Goal: Communication & Community: Participate in discussion

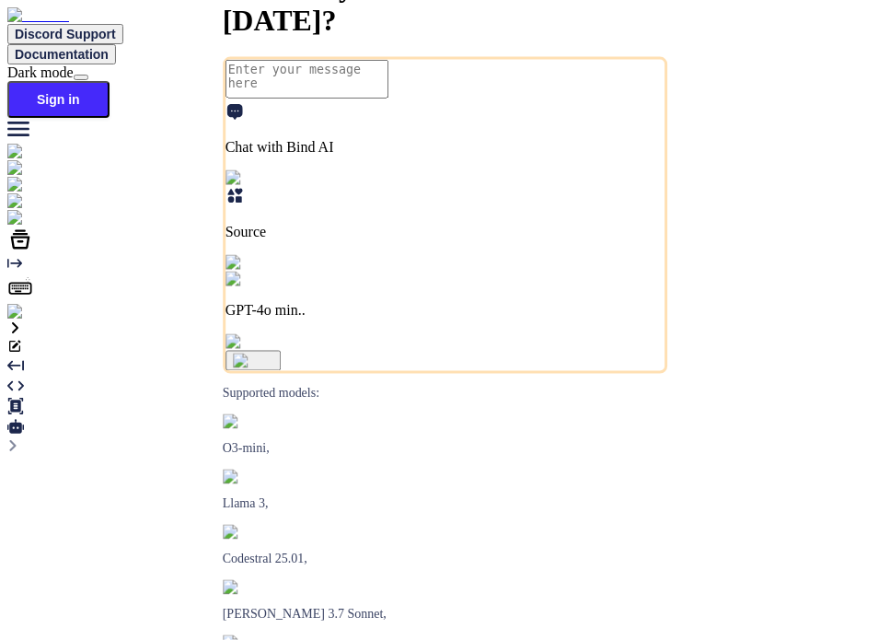
click at [24, 320] on img at bounding box center [32, 312] width 51 height 17
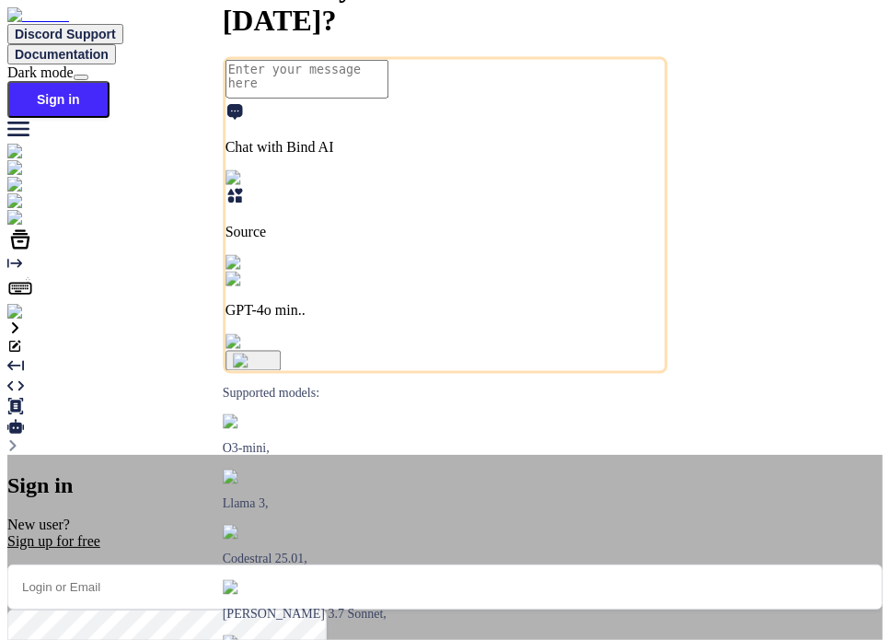
click at [516, 564] on input "email" at bounding box center [444, 586] width 875 height 45
paste input "testbind22@mailinator.com"
type input "testbind22@mailinator.com"
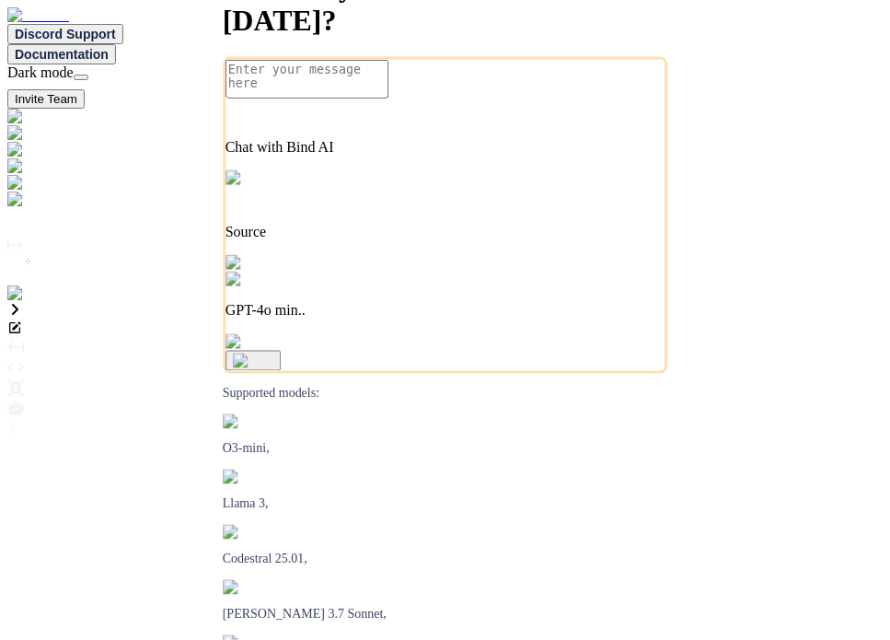
type textarea "x"
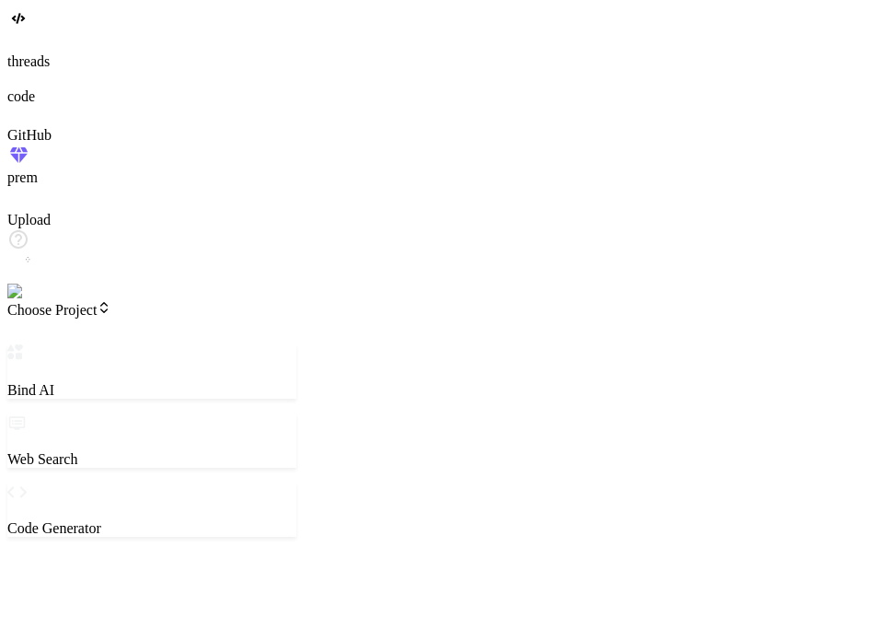
type textarea "x"
click at [111, 302] on span "Choose Project" at bounding box center [59, 310] width 104 height 16
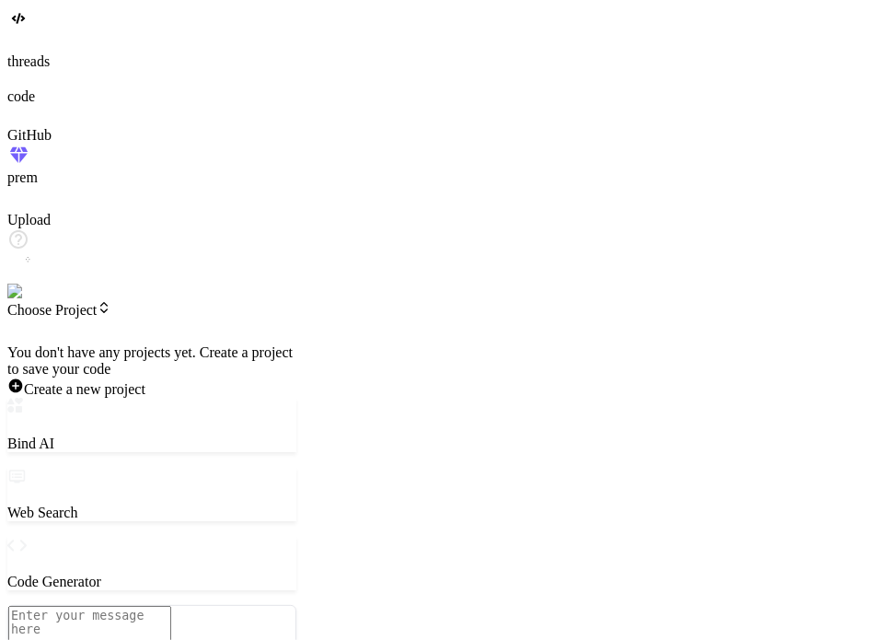
click at [124, 344] on div at bounding box center [151, 344] width 289 height 0
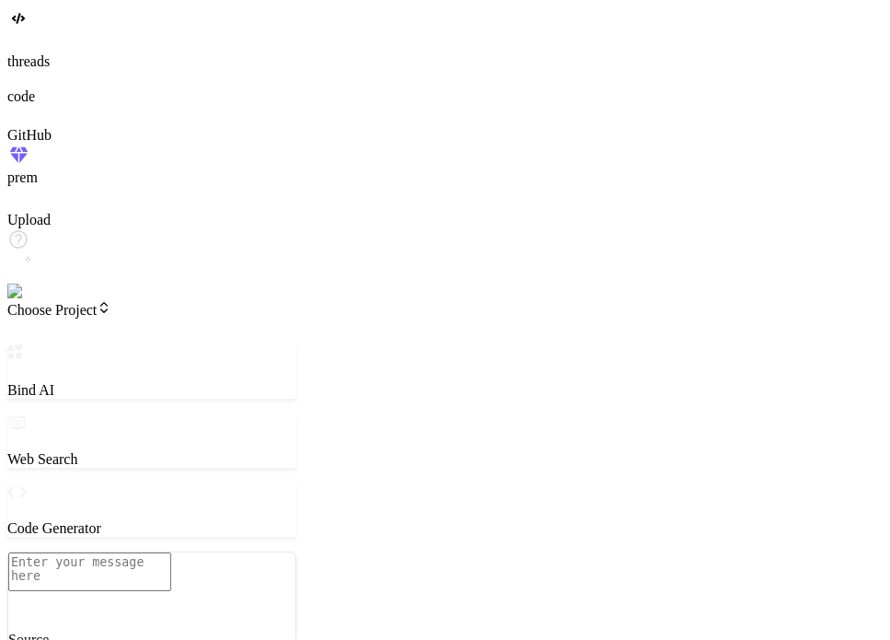
click at [150, 300] on header "Choose Project Created with Pixso." at bounding box center [151, 322] width 289 height 44
click at [111, 302] on span "Choose Project" at bounding box center [59, 310] width 104 height 16
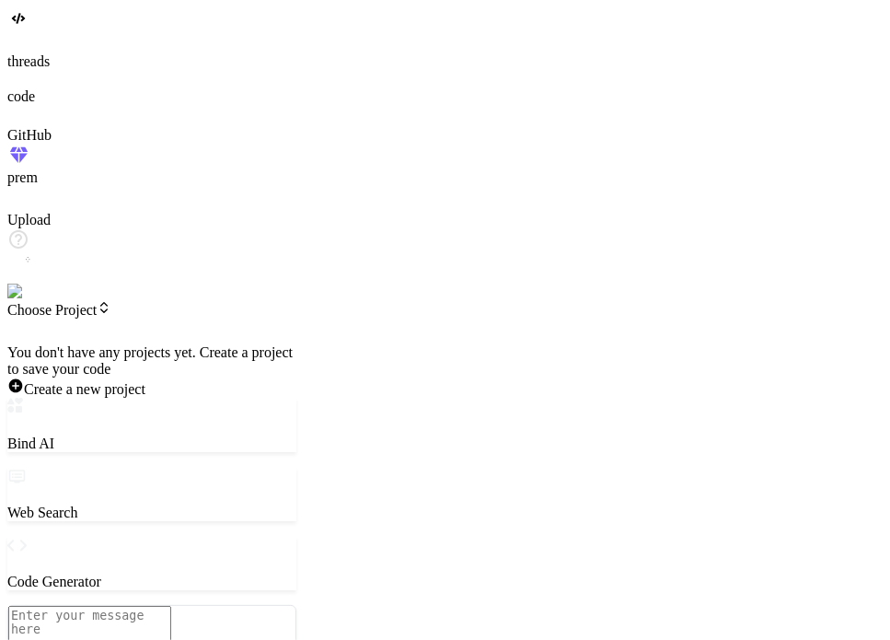
click at [154, 344] on div at bounding box center [151, 344] width 289 height 0
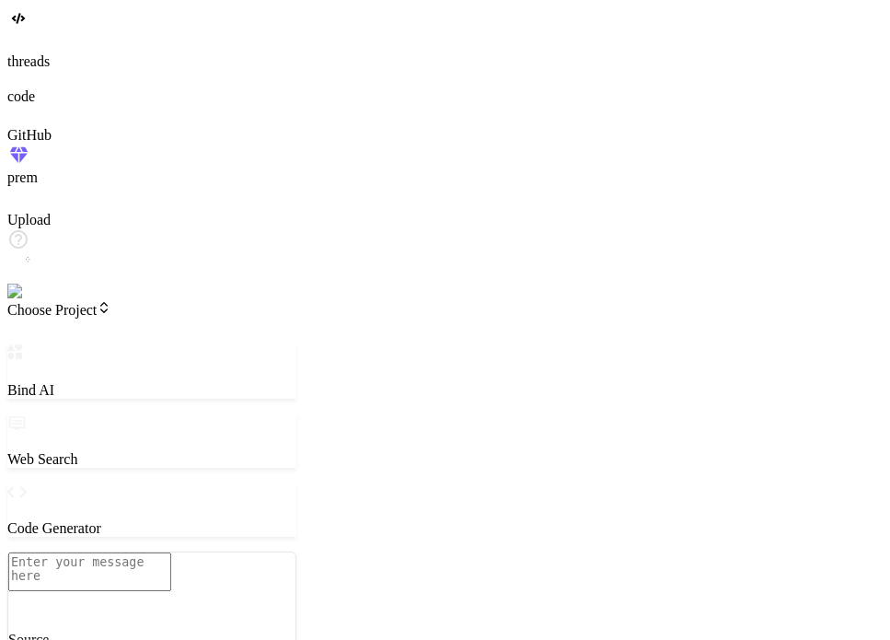
click at [37, 300] on img at bounding box center [37, 292] width 60 height 17
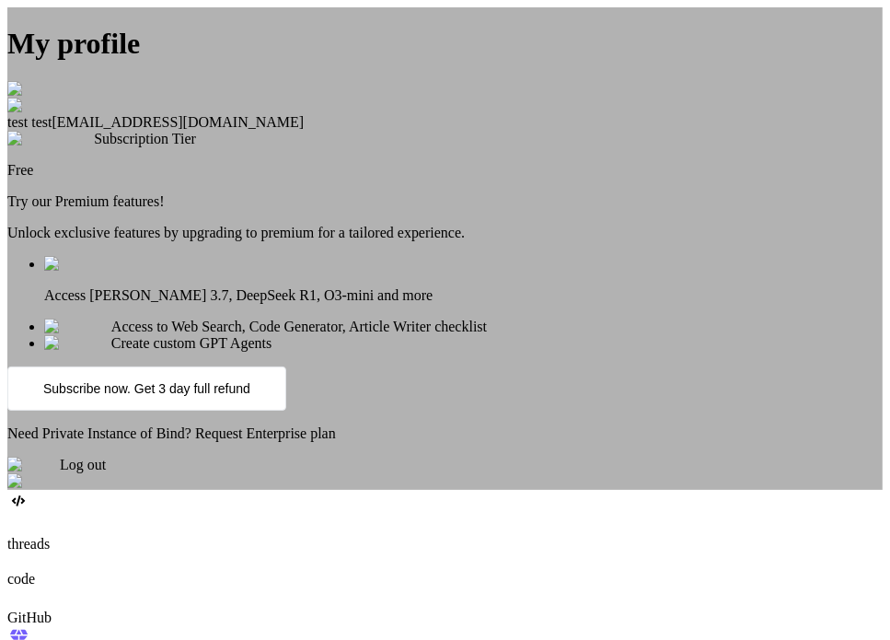
click at [488, 490] on div "Log out" at bounding box center [444, 473] width 875 height 33
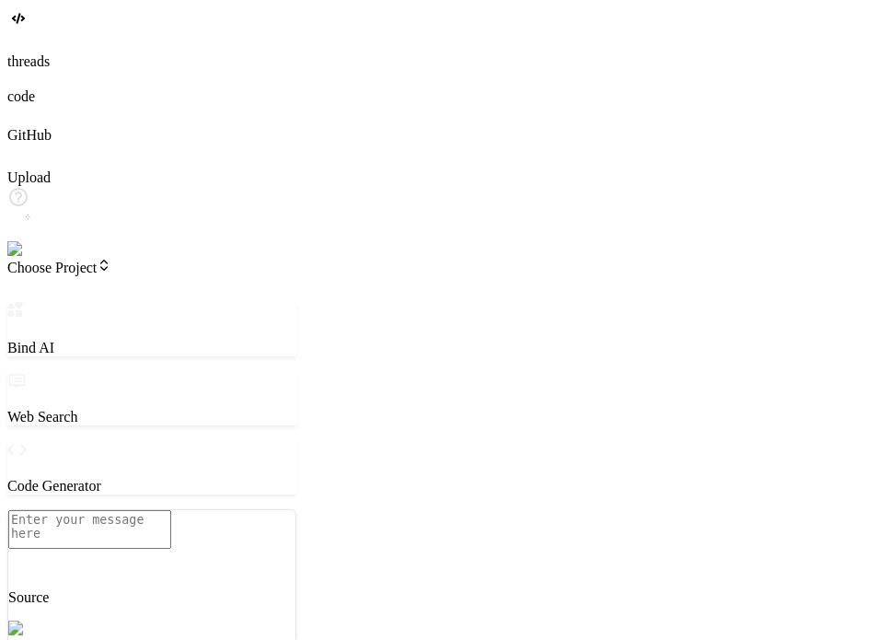
scroll to position [17, 0]
click at [31, 258] on img at bounding box center [32, 249] width 51 height 17
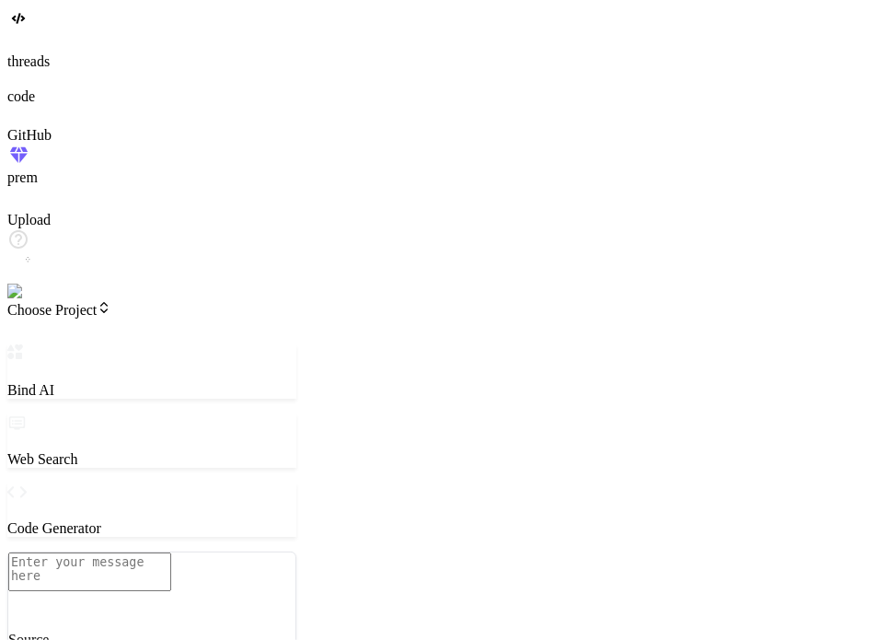
click at [132, 300] on header "Choose Project Created with Pixso." at bounding box center [151, 322] width 289 height 44
click at [111, 302] on span "Choose Project" at bounding box center [59, 310] width 104 height 16
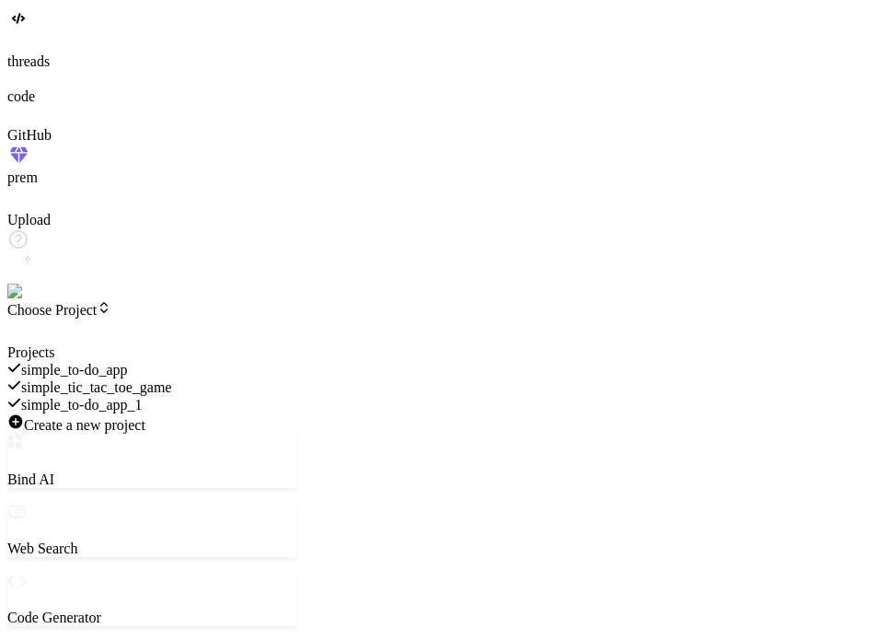
click at [143, 397] on span "simple_to-do_app_1" at bounding box center [82, 405] width 122 height 16
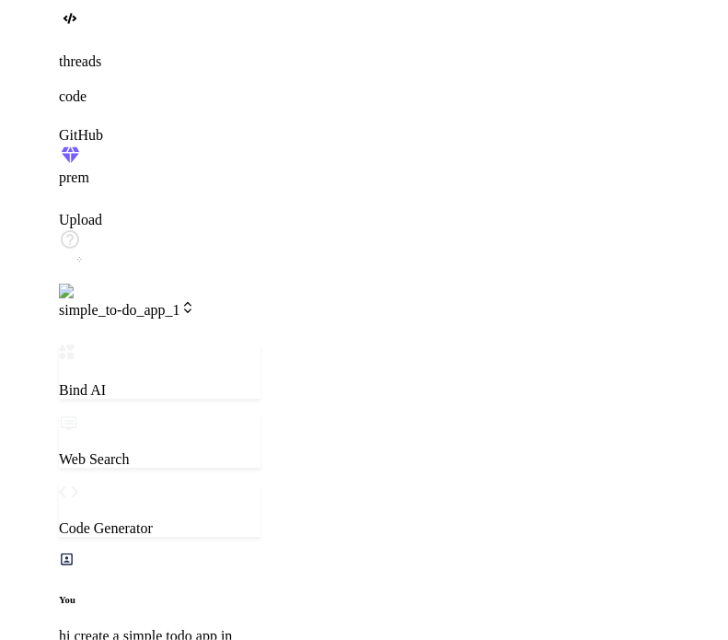
scroll to position [1230, 0]
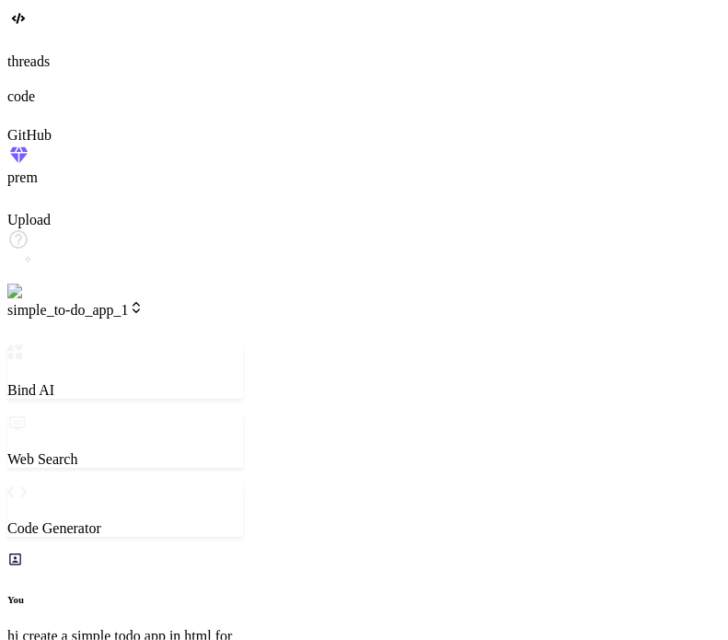
type textarea "x"
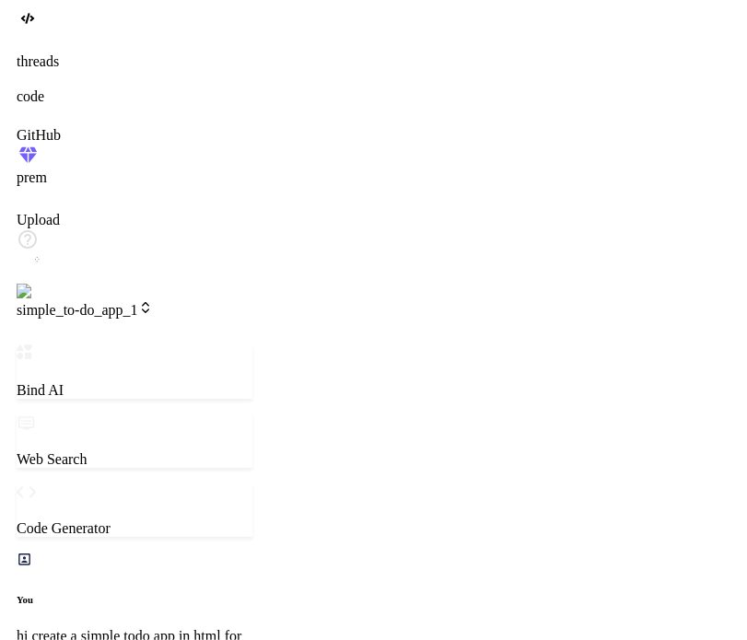
scroll to position [957, 0]
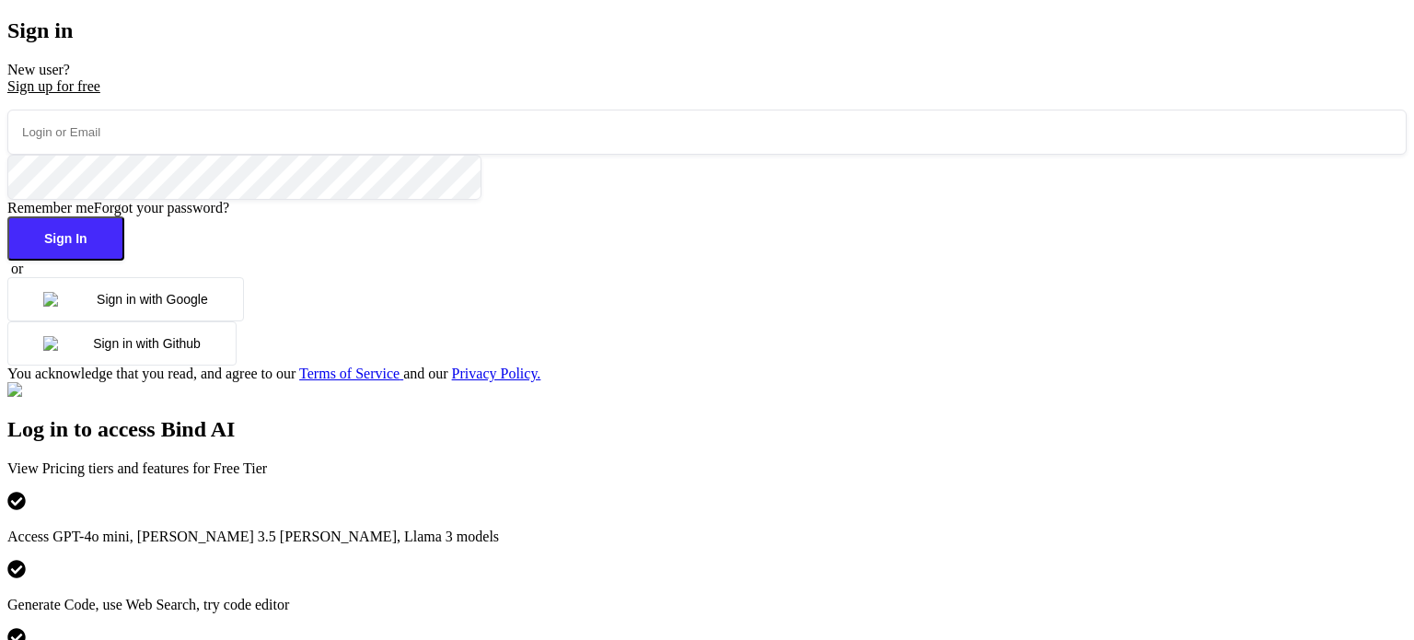
click at [244, 321] on button "Sign in with Google" at bounding box center [125, 299] width 237 height 44
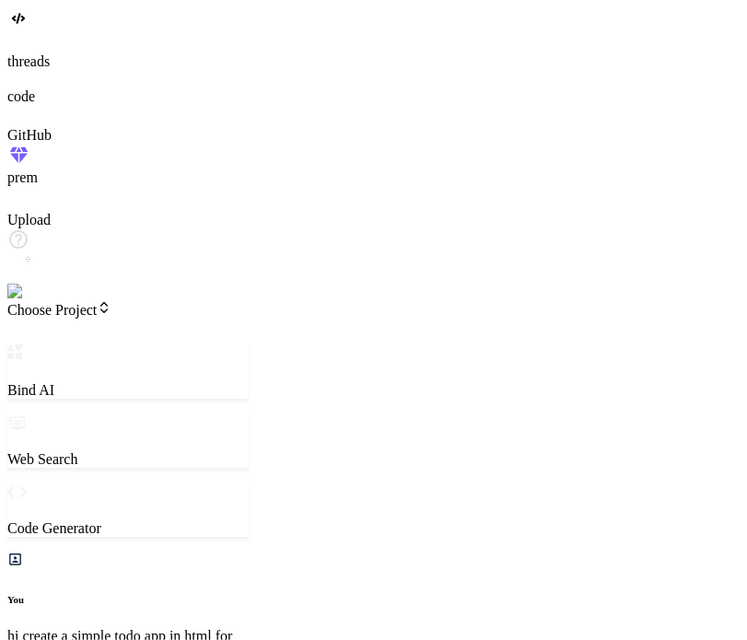
scroll to position [412, 0]
click at [33, 300] on img at bounding box center [37, 292] width 60 height 17
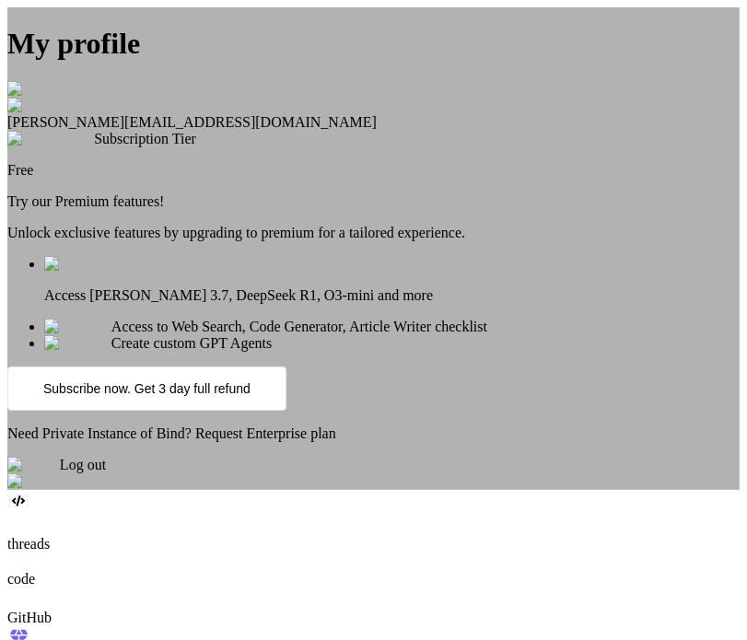
scroll to position [99, 0]
click at [346, 490] on div "Log out" at bounding box center [373, 473] width 732 height 33
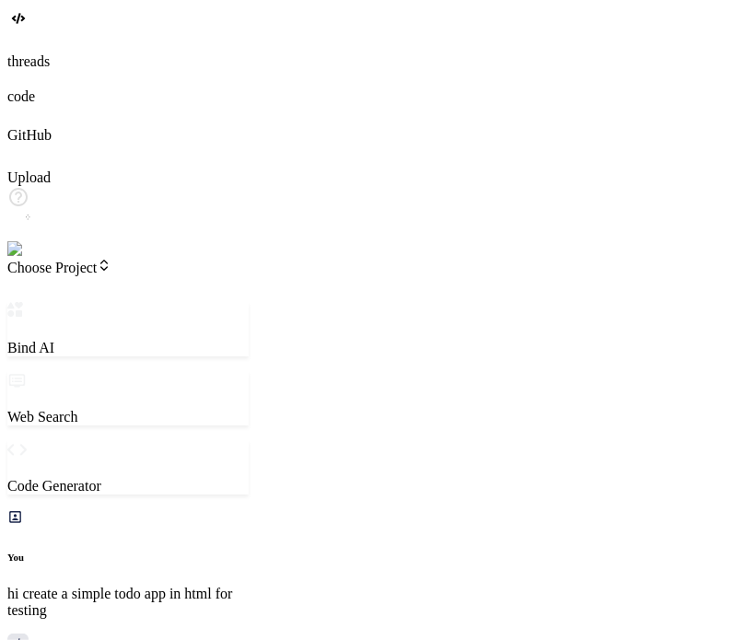
type textarea "x"
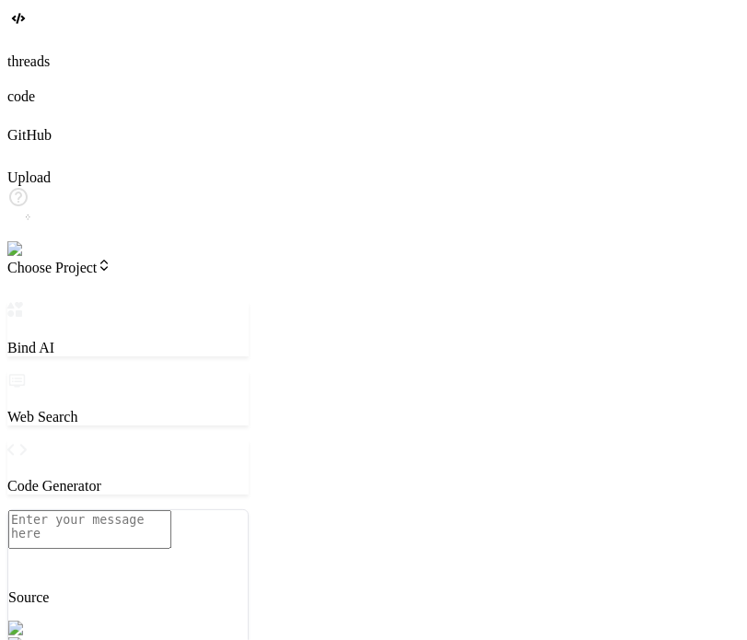
scroll to position [17, 0]
click at [41, 258] on img at bounding box center [32, 249] width 51 height 17
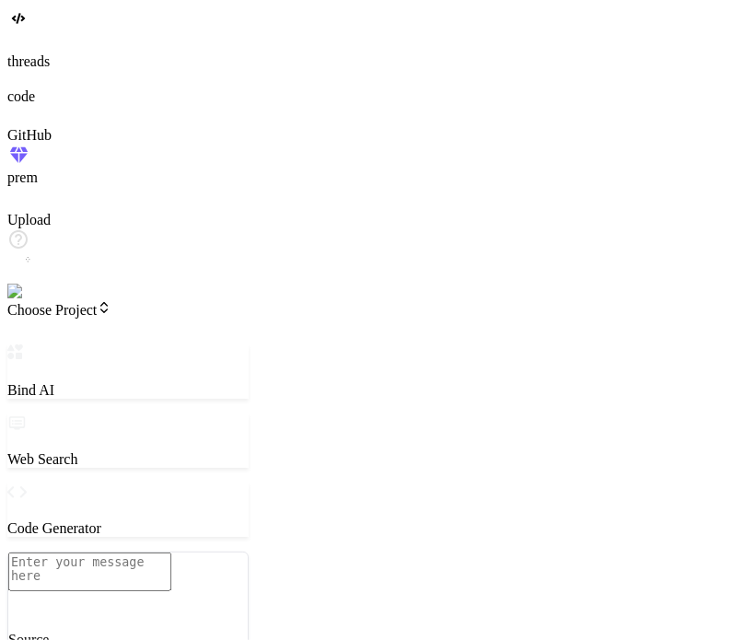
click at [22, 300] on img at bounding box center [37, 292] width 60 height 17
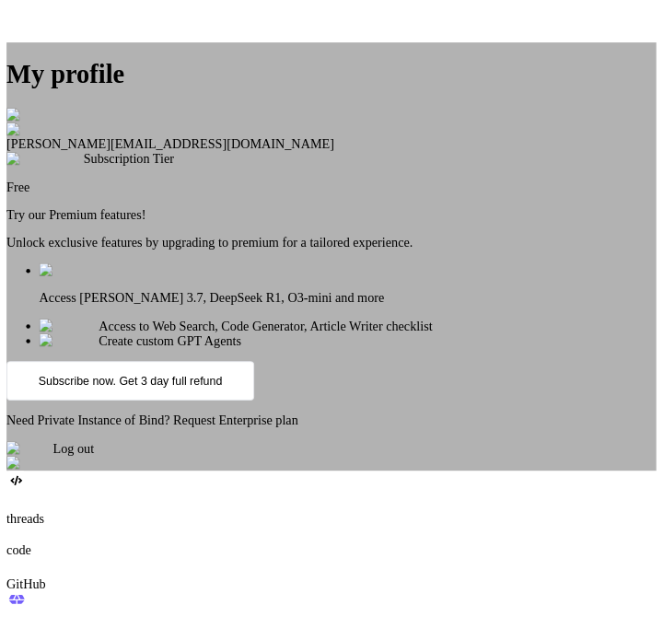
scroll to position [99, 0]
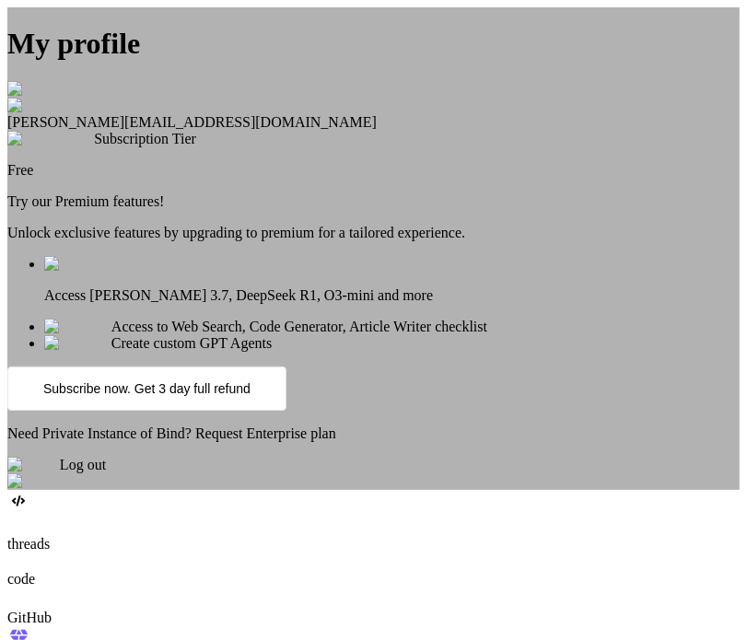
click at [376, 490] on div "Log out" at bounding box center [373, 473] width 732 height 33
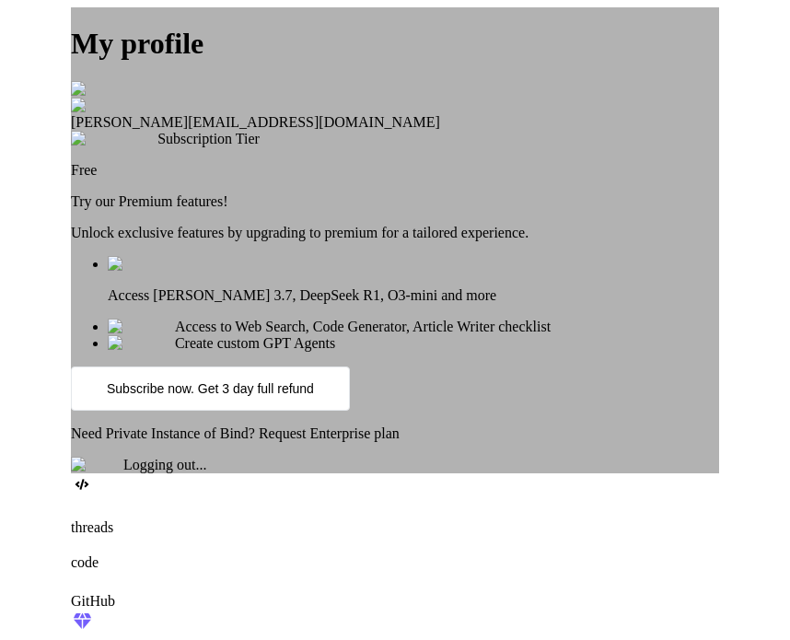
scroll to position [0, 0]
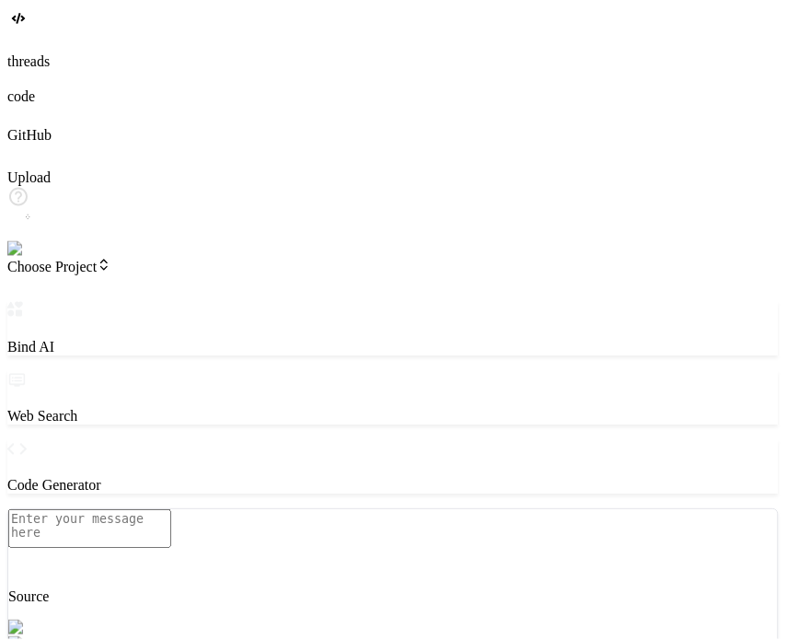
type textarea "x"
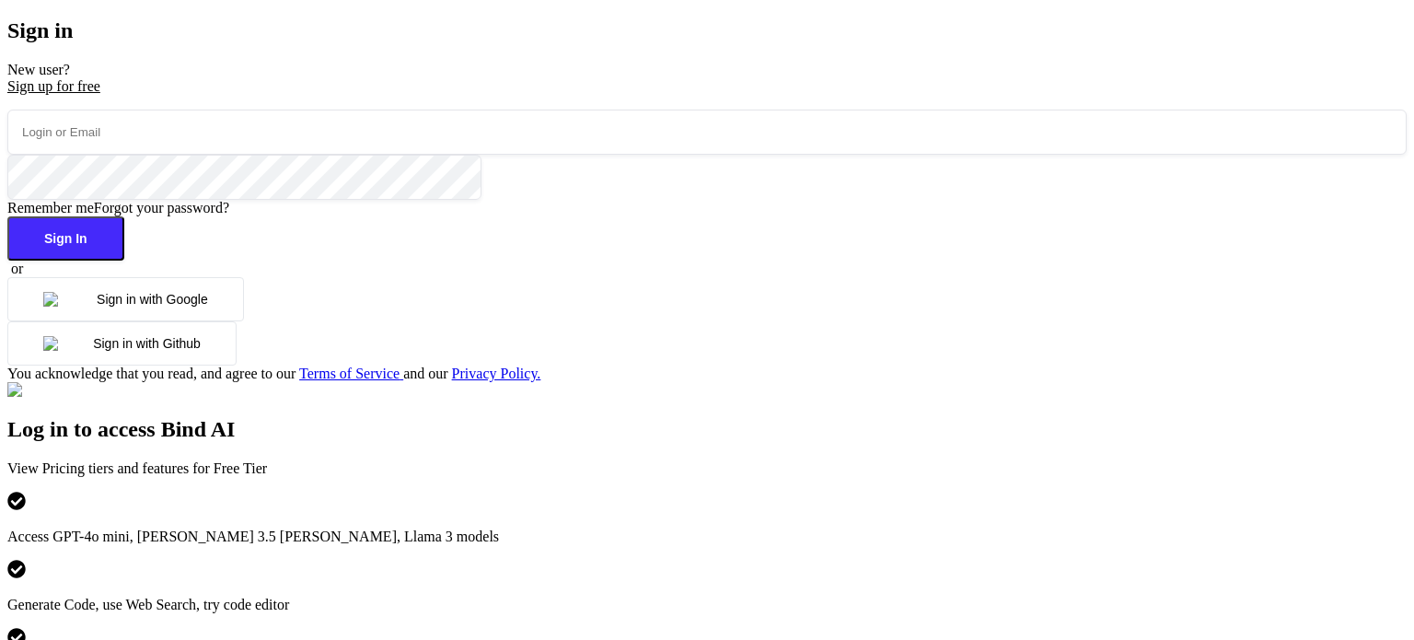
click at [244, 321] on button "Sign in with Google" at bounding box center [125, 299] width 237 height 44
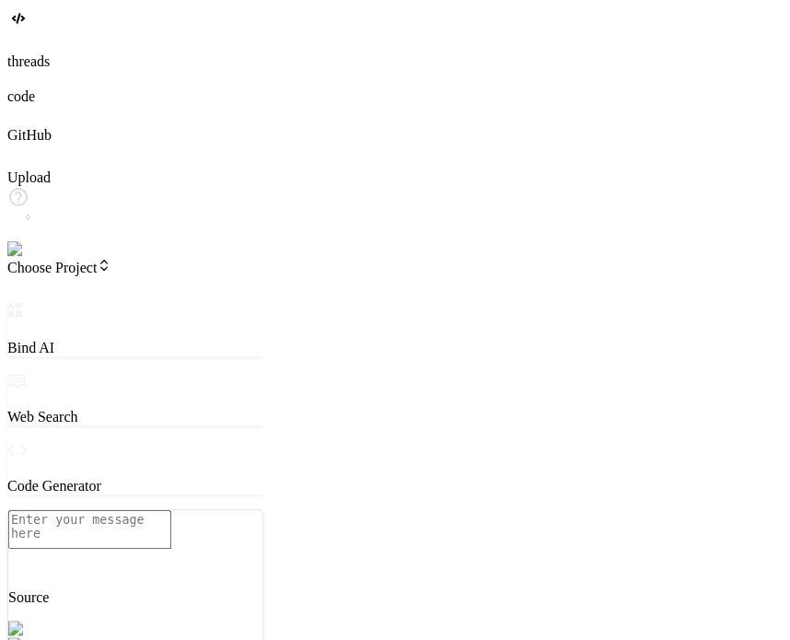
click at [30, 258] on img at bounding box center [32, 249] width 51 height 17
type textarea "x"
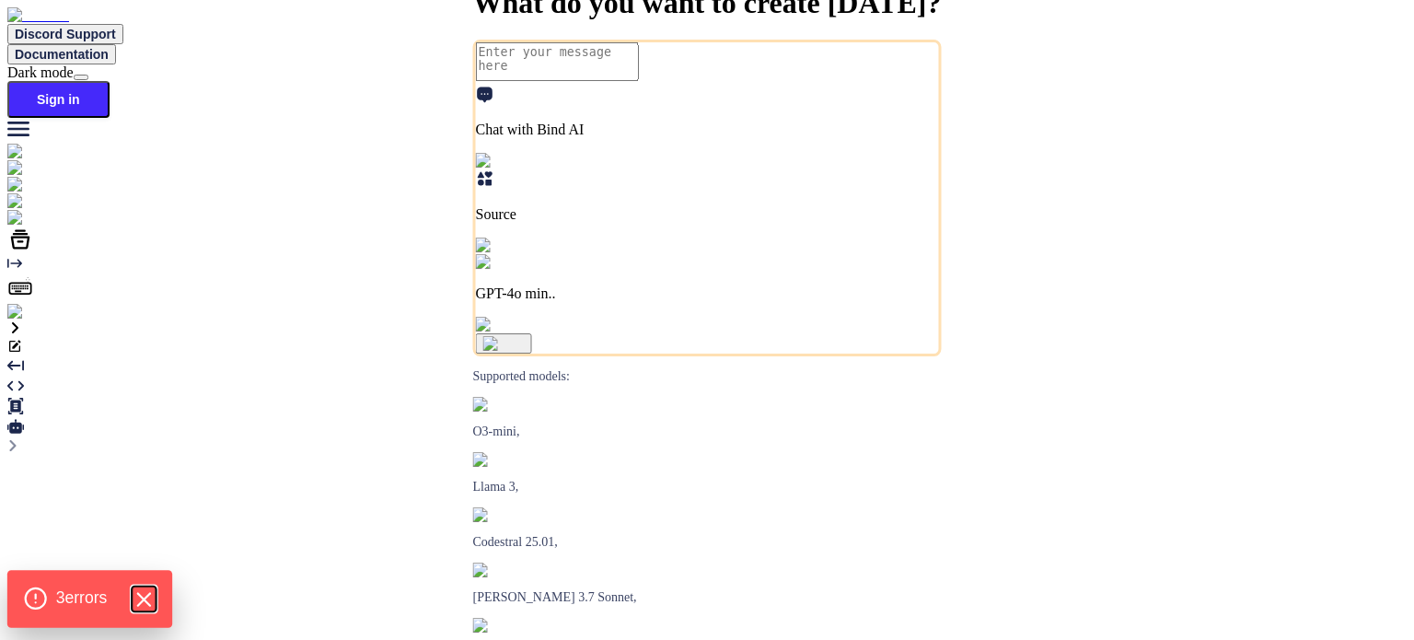
click at [140, 602] on icon "Hide Errors" at bounding box center [144, 599] width 24 height 24
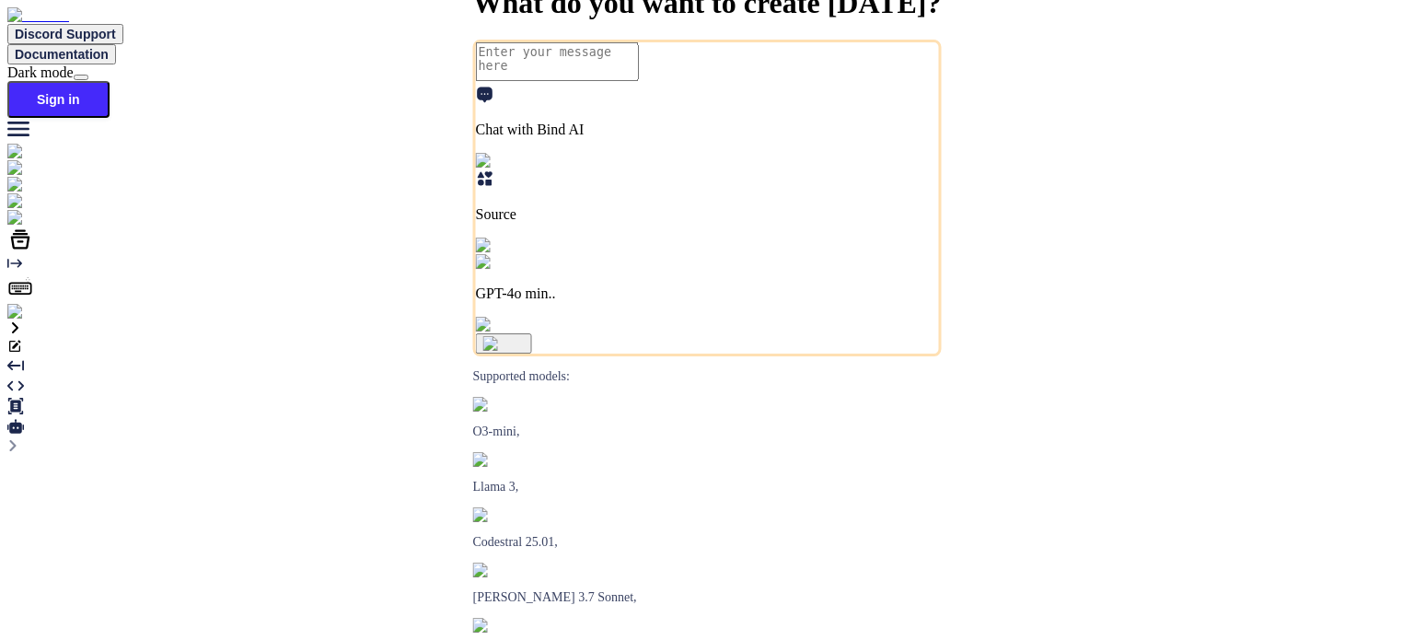
click at [19, 320] on img at bounding box center [32, 312] width 51 height 17
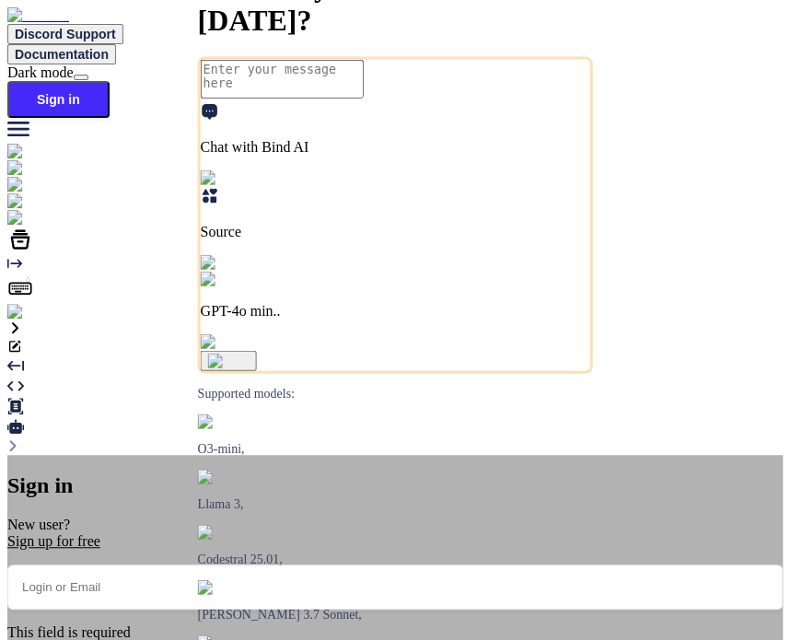
click at [374, 564] on input "email" at bounding box center [394, 586] width 775 height 45
type input "testbindtest124@mailinator.com"
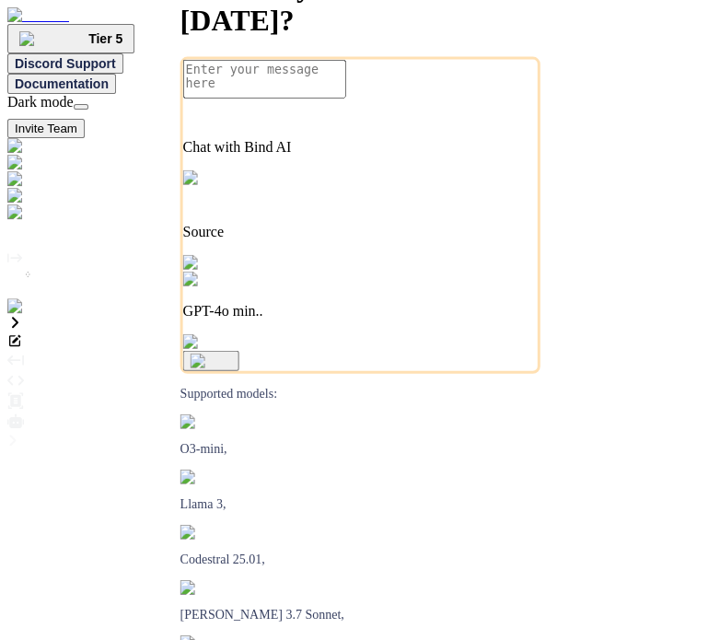
click at [33, 315] on img at bounding box center [37, 306] width 60 height 17
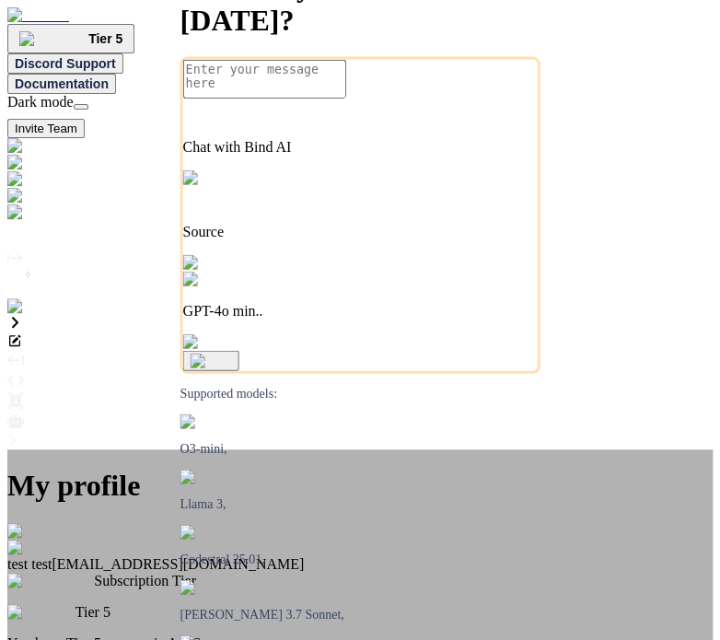
type textarea "x"
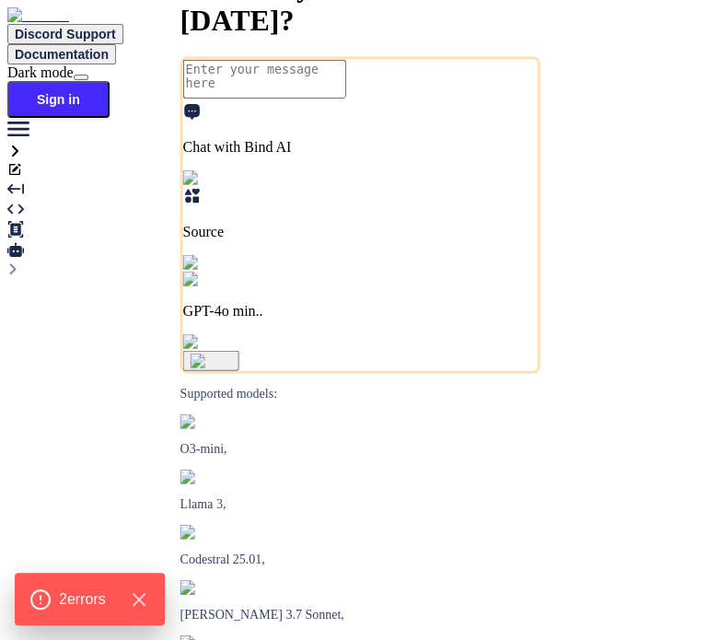
type textarea "x"
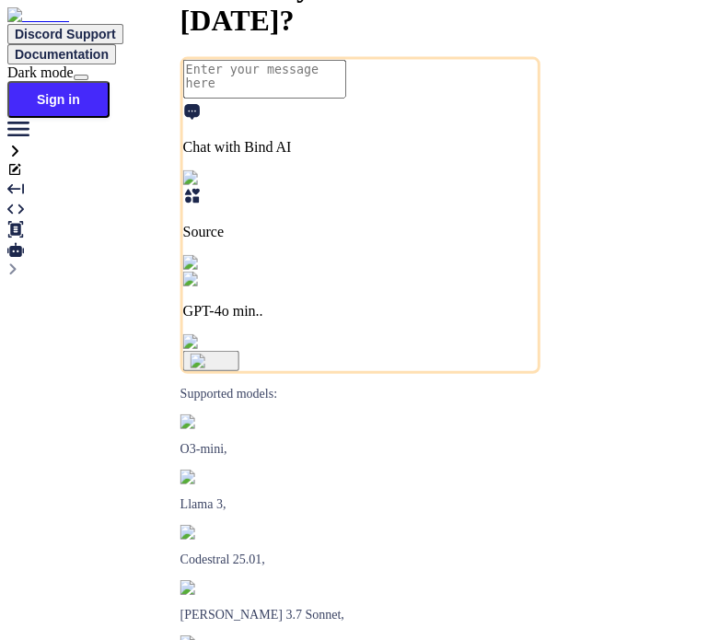
type textarea "x"
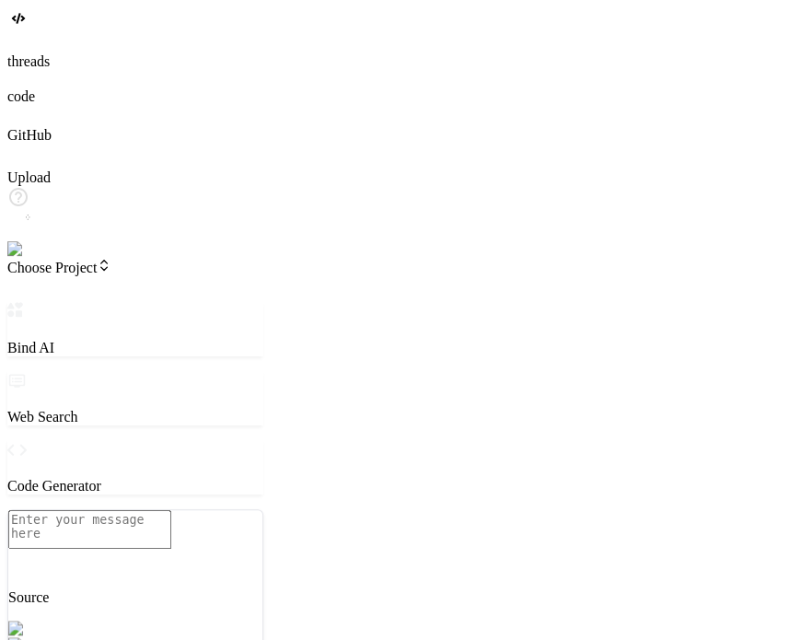
type textarea "x"
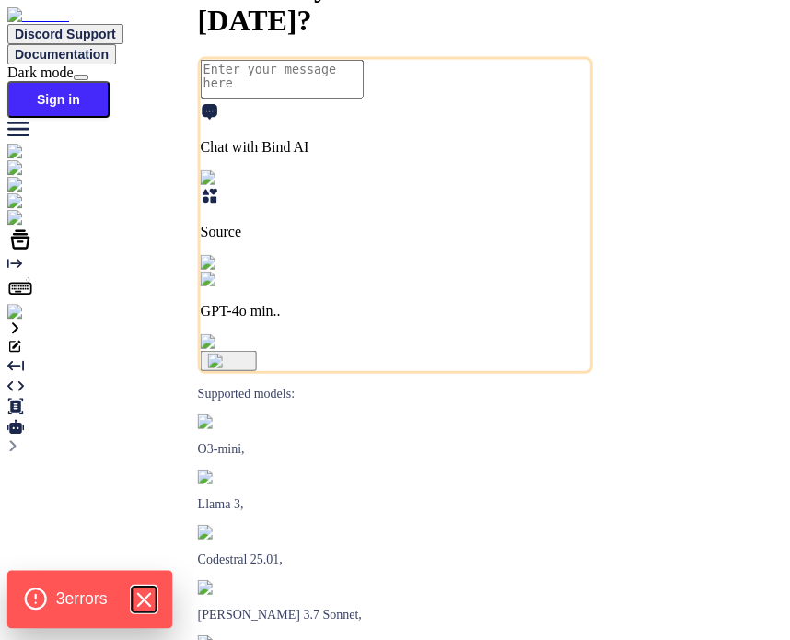
click at [149, 600] on icon "Hide Errors" at bounding box center [143, 599] width 12 height 12
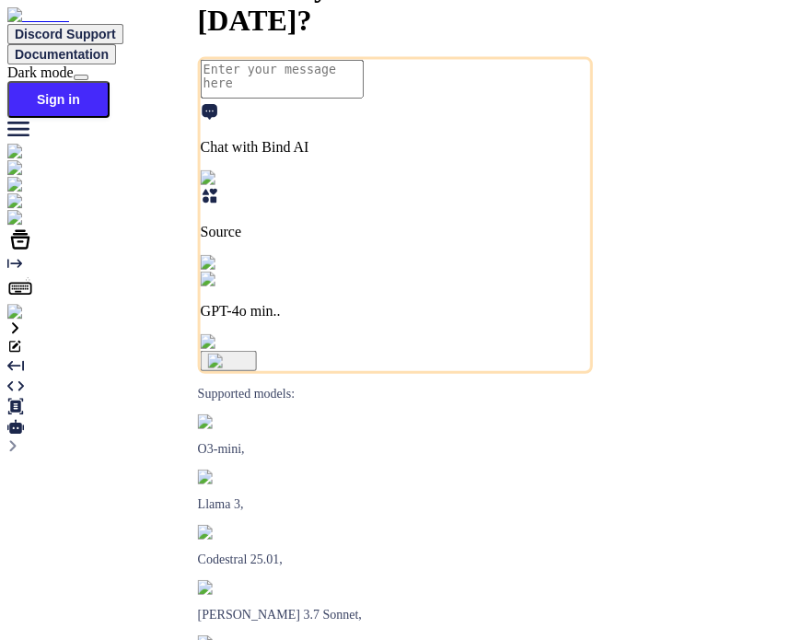
click at [36, 320] on img at bounding box center [32, 312] width 51 height 17
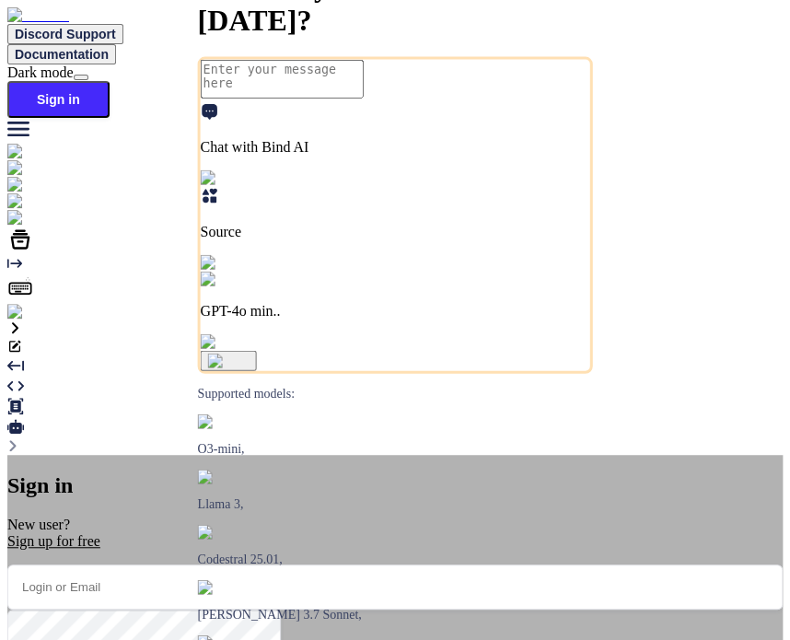
click at [407, 564] on input "email" at bounding box center [394, 586] width 775 height 45
type input "t"
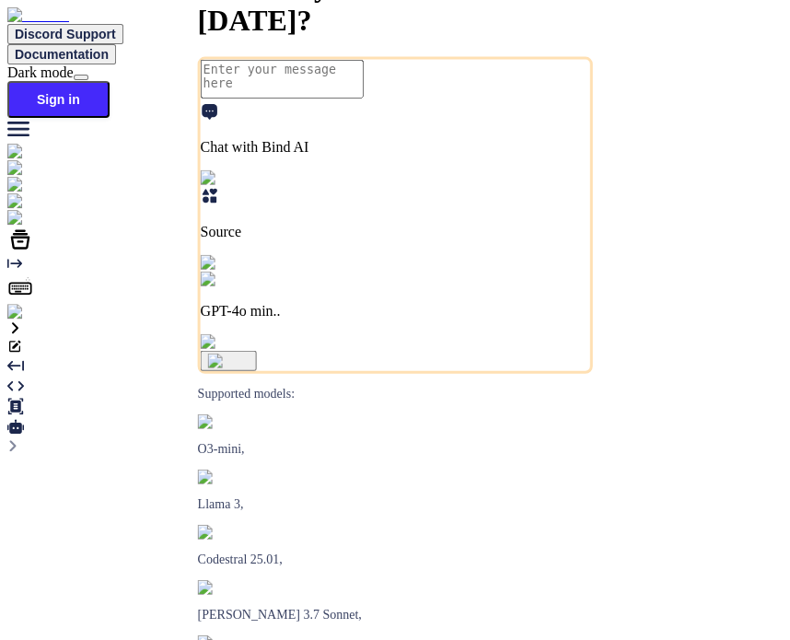
click at [32, 320] on img at bounding box center [32, 312] width 51 height 17
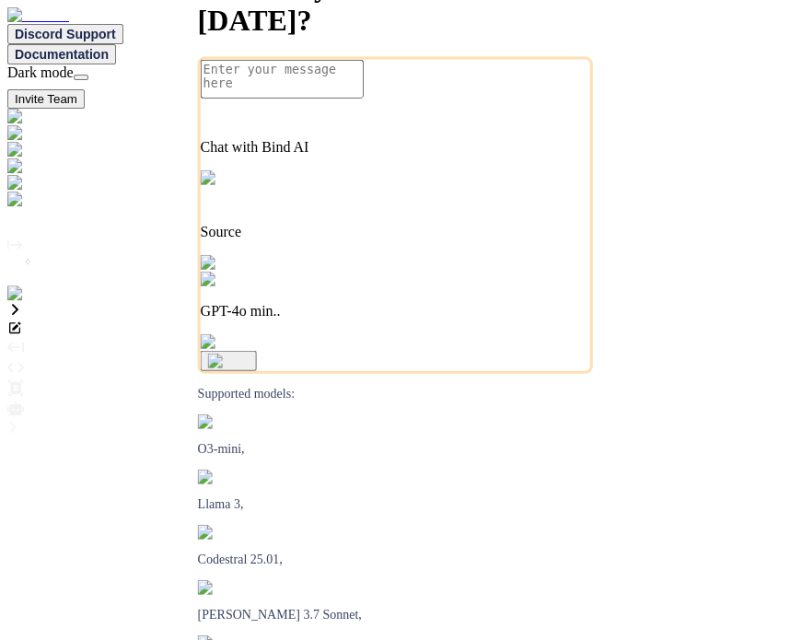
click at [37, 302] on img at bounding box center [37, 293] width 60 height 17
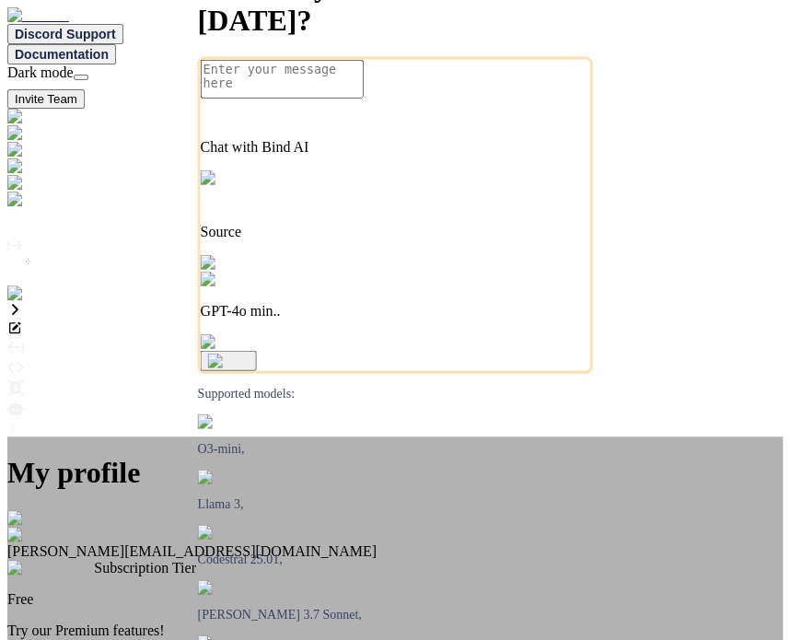
scroll to position [73, 0]
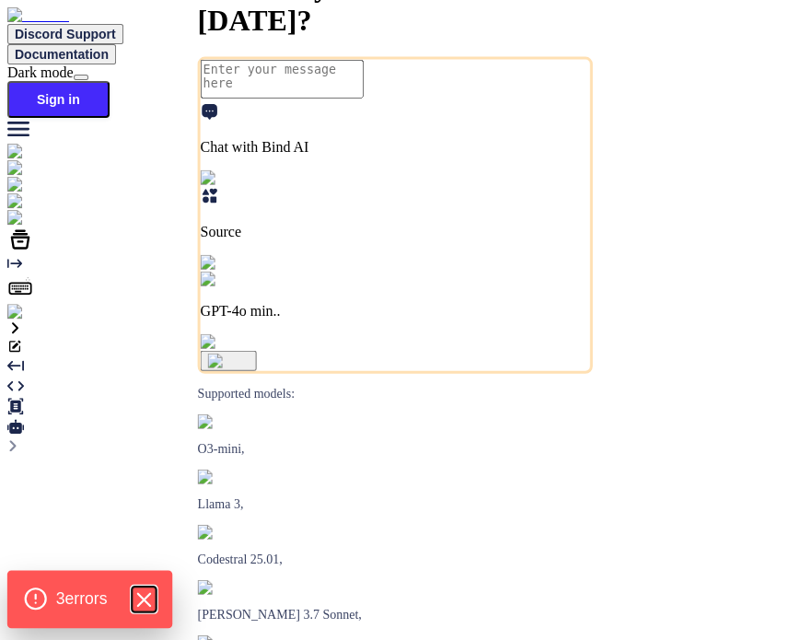
click at [156, 592] on icon "Hide Errors" at bounding box center [144, 599] width 24 height 24
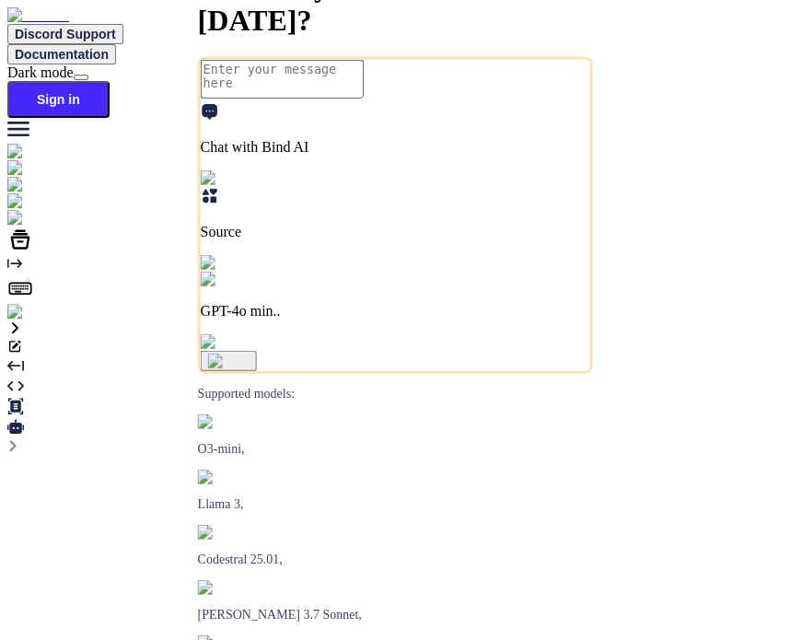
click at [40, 320] on img at bounding box center [32, 312] width 51 height 17
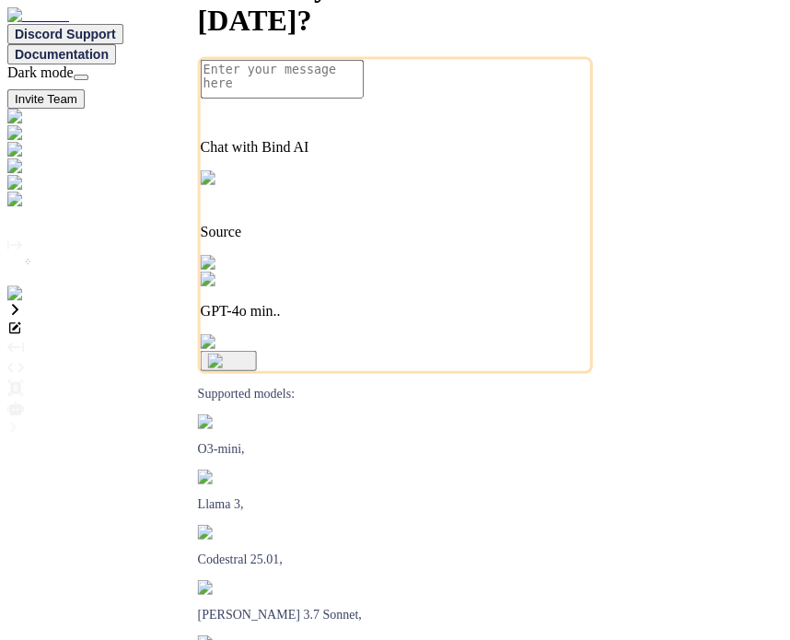
click at [29, 302] on img at bounding box center [37, 293] width 60 height 17
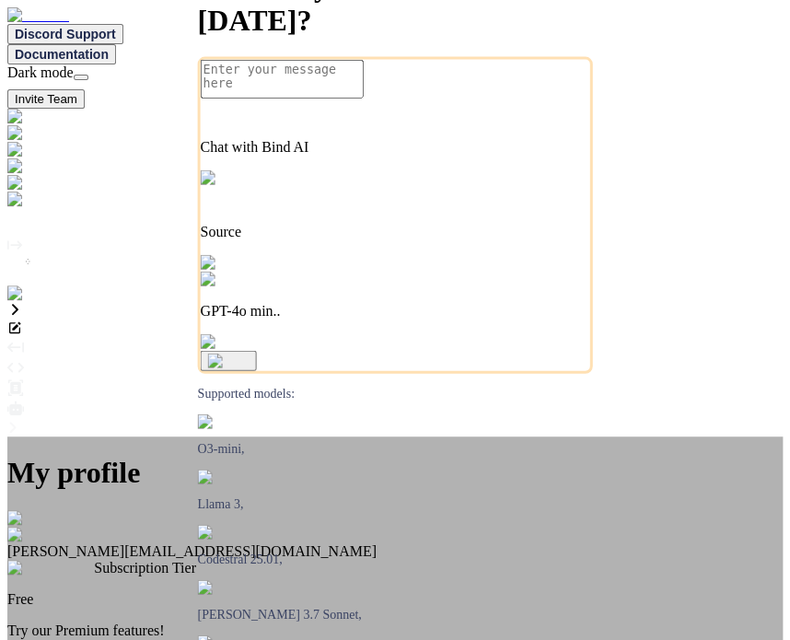
scroll to position [73, 0]
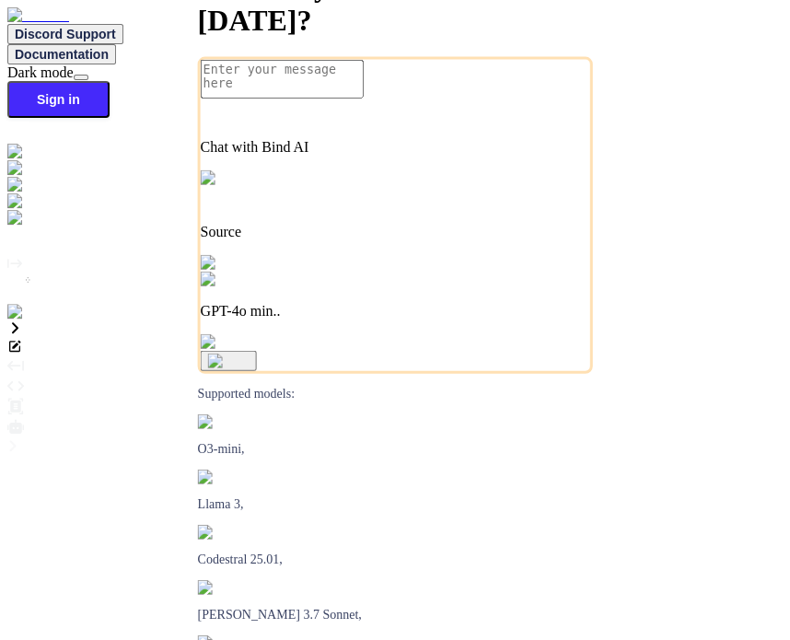
click at [24, 320] on img at bounding box center [32, 312] width 51 height 17
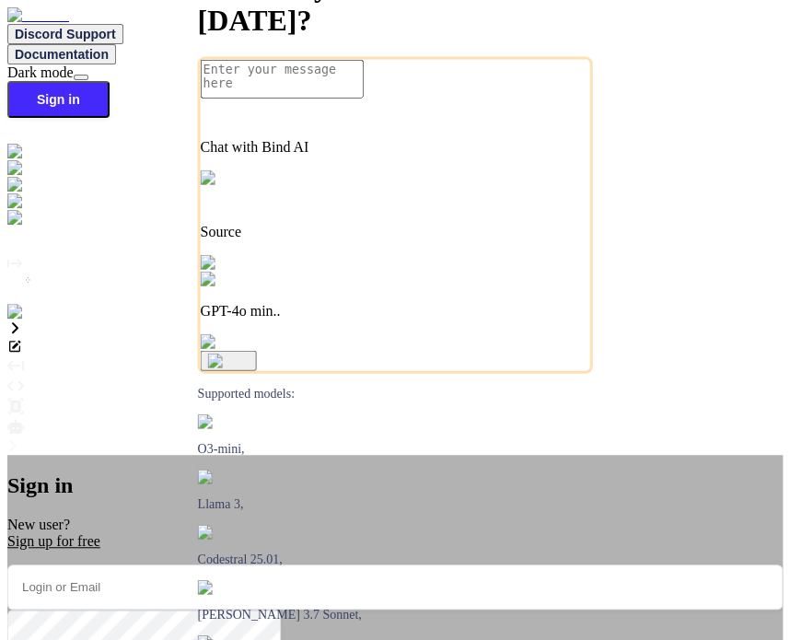
click at [389, 564] on input "email" at bounding box center [394, 586] width 775 height 45
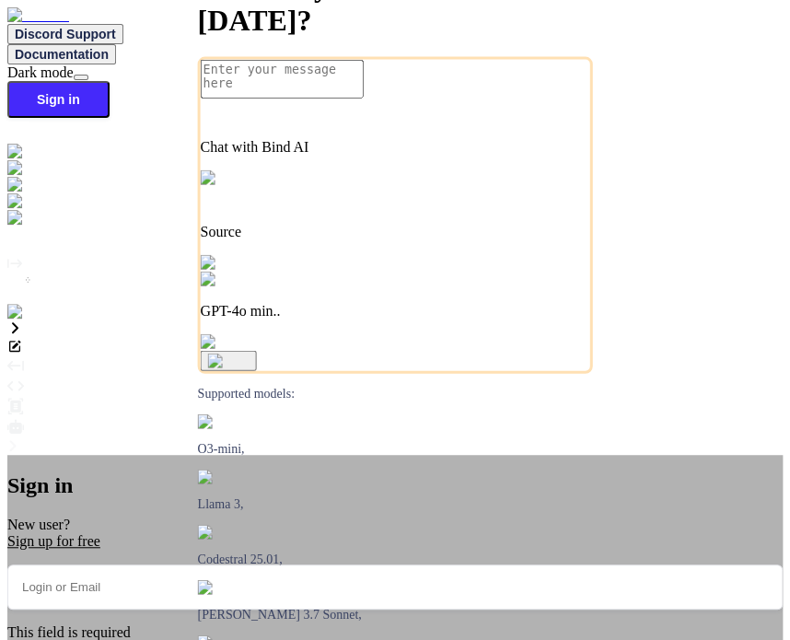
click at [354, 564] on input "email" at bounding box center [394, 586] width 775 height 45
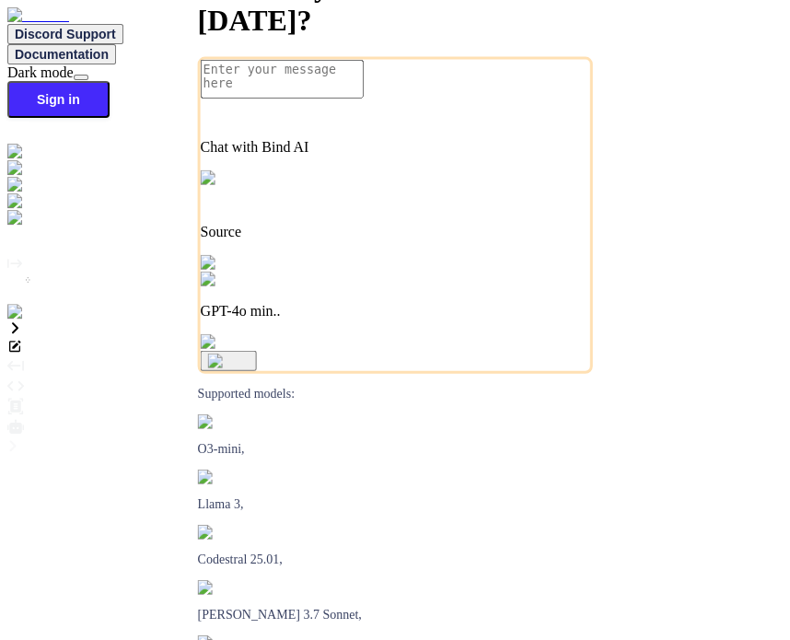
click at [99, 320] on div at bounding box center [394, 329] width 775 height 18
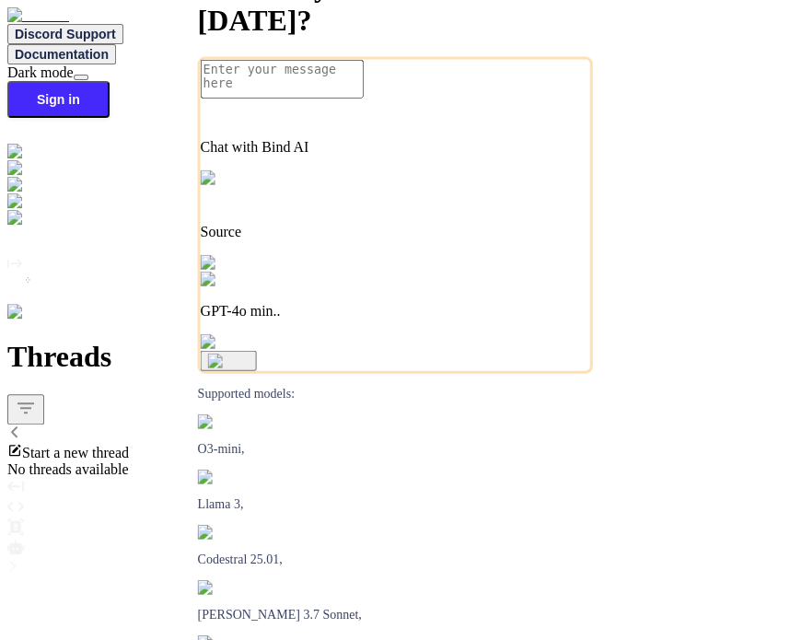
click at [179, 443] on div "Start a new thread" at bounding box center [394, 452] width 775 height 18
click at [292, 340] on div "Threads" at bounding box center [394, 391] width 775 height 102
click at [22, 424] on icon at bounding box center [14, 431] width 15 height 15
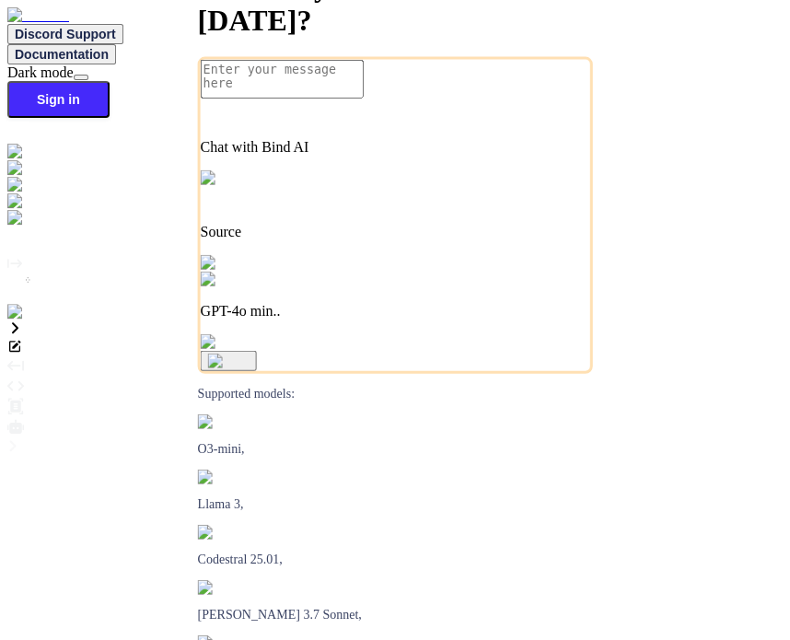
click at [358, 99] on textarea at bounding box center [282, 79] width 163 height 39
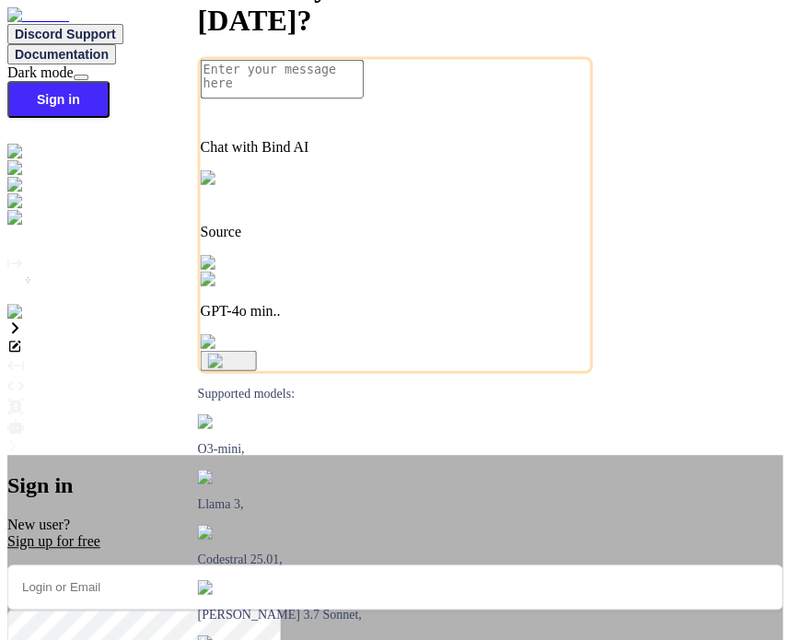
click at [669, 455] on div "Sign in New user? Sign up for free Remember me Forgot your password? Sign In or…" at bounding box center [394, 646] width 775 height 382
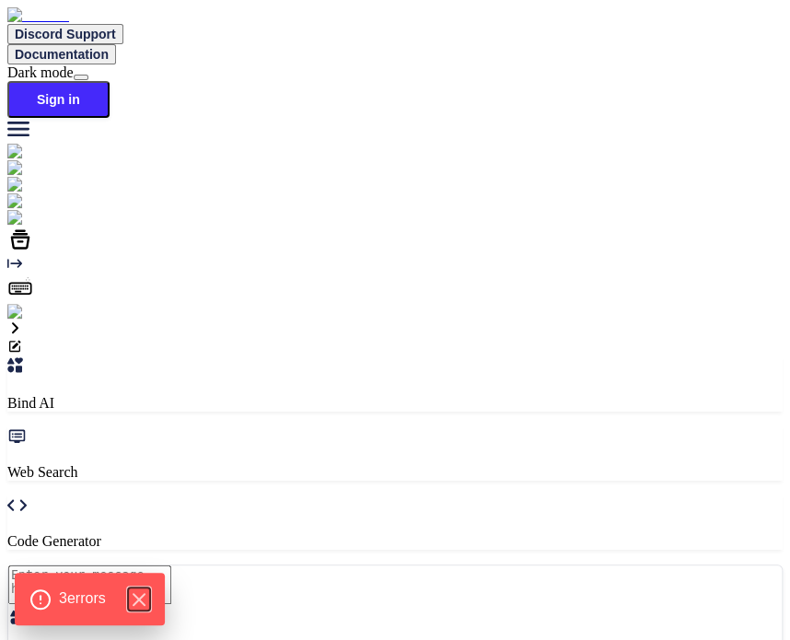
drag, startPoint x: 142, startPoint y: 597, endPoint x: 750, endPoint y: 75, distance: 801.7
click at [750, 75] on body "Discord Support Documentation Dark mode Sign in Created with Pixso. Created wit…" at bounding box center [394, 540] width 775 height 1066
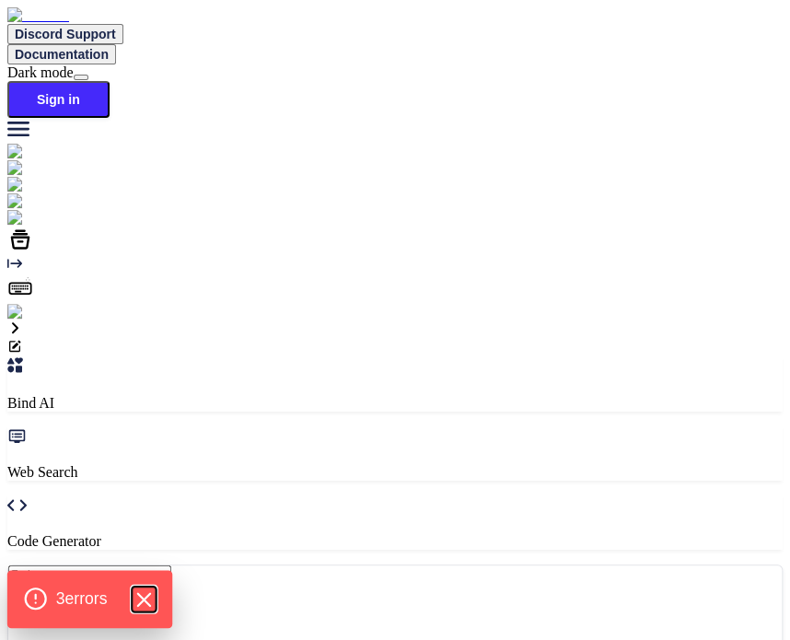
click at [149, 599] on icon "Hide Errors" at bounding box center [143, 599] width 12 height 12
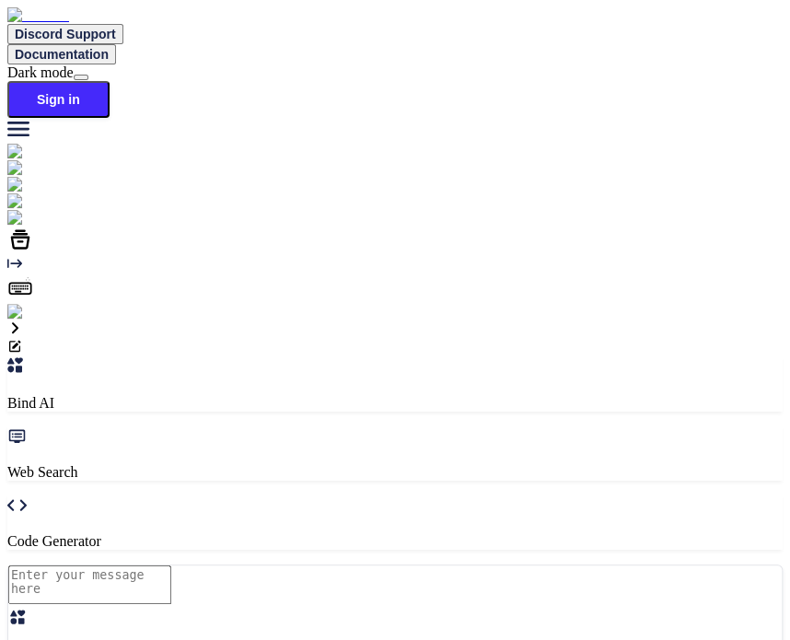
click at [22, 320] on icon at bounding box center [14, 327] width 15 height 15
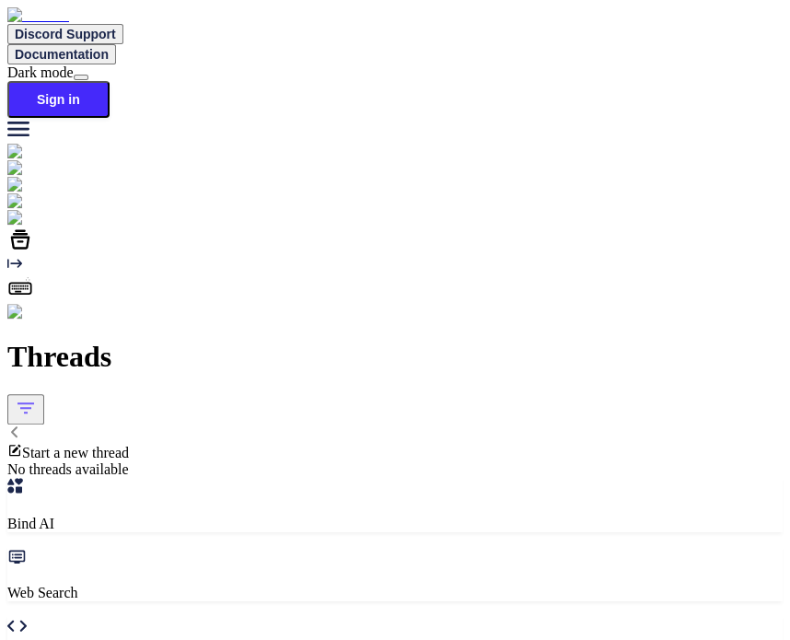
click at [129, 445] on span "Start a new thread" at bounding box center [75, 453] width 107 height 16
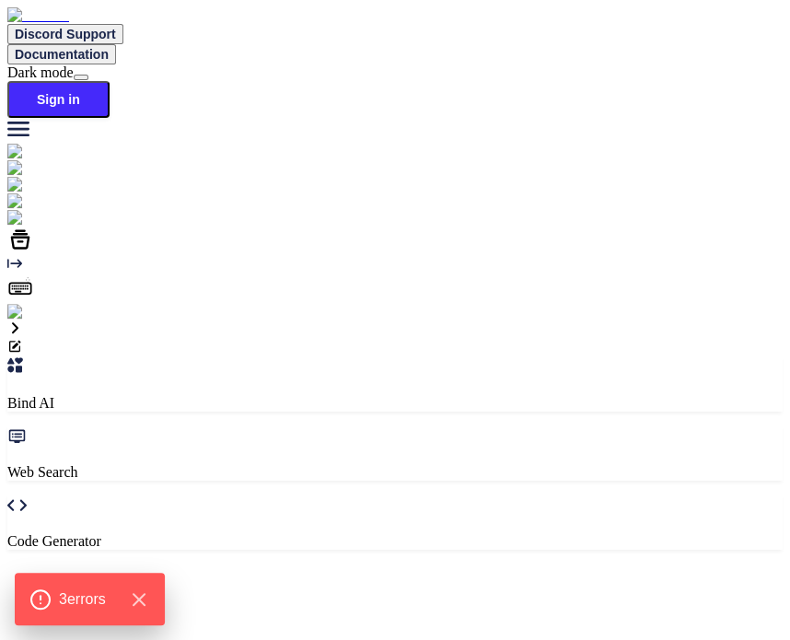
type textarea "x"
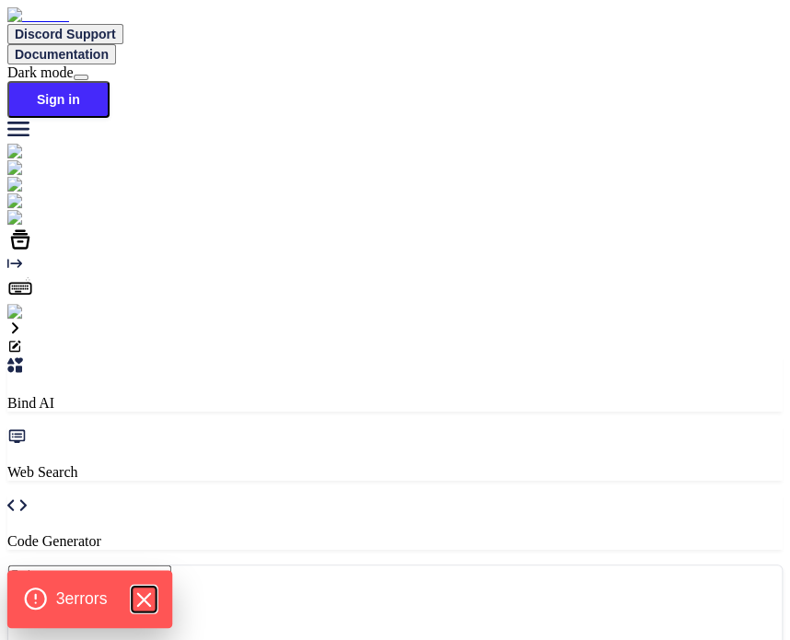
click at [141, 596] on icon "Hide Errors" at bounding box center [144, 599] width 24 height 24
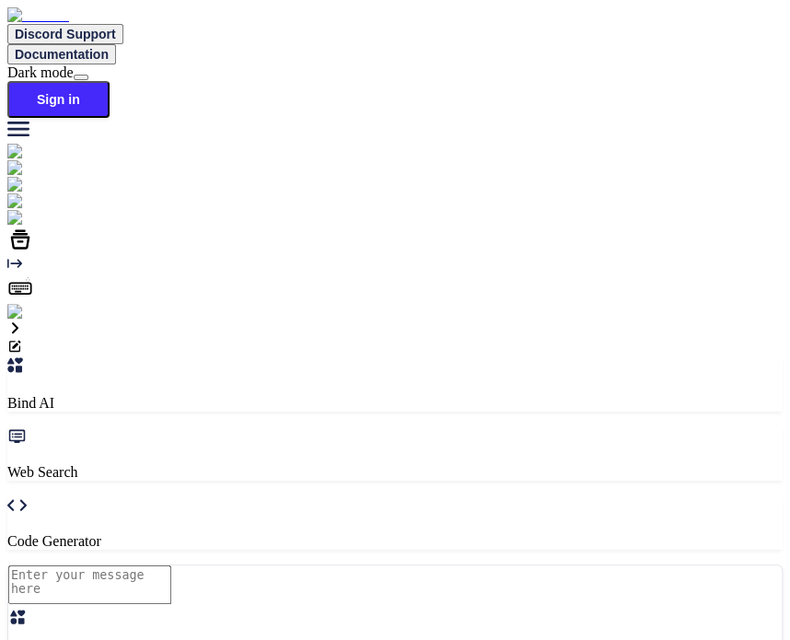
click at [22, 320] on icon at bounding box center [14, 327] width 15 height 15
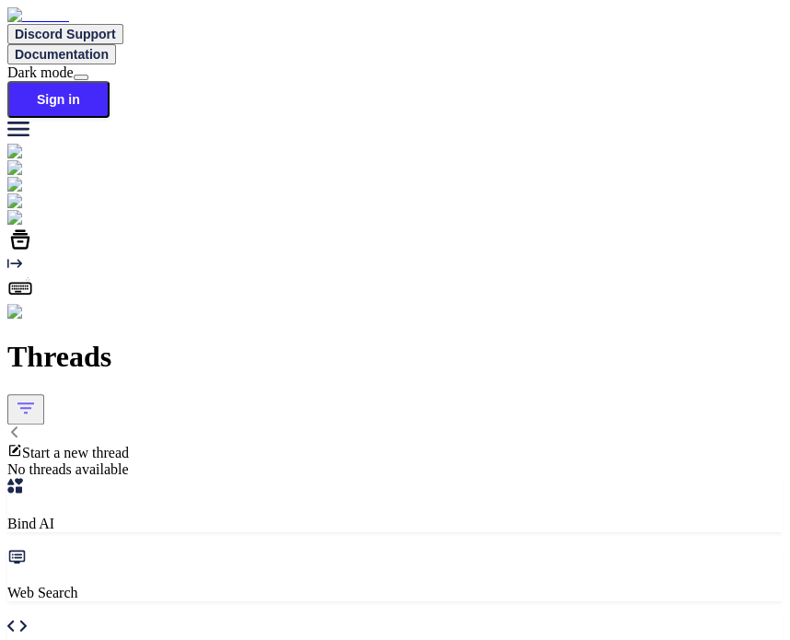
click at [129, 445] on span "Start a new thread" at bounding box center [75, 453] width 107 height 16
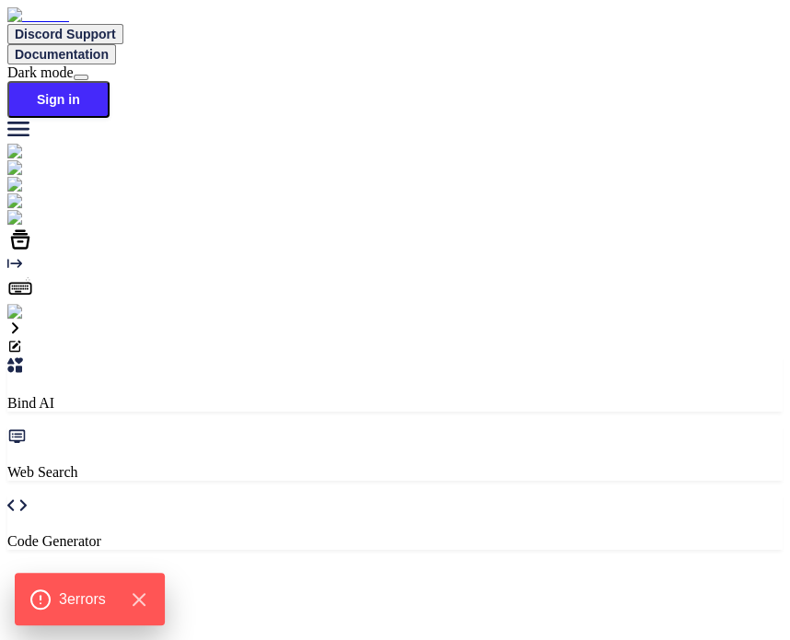
type textarea "x"
click at [116, 30] on span "Discord Support" at bounding box center [65, 34] width 101 height 15
type textarea "x"
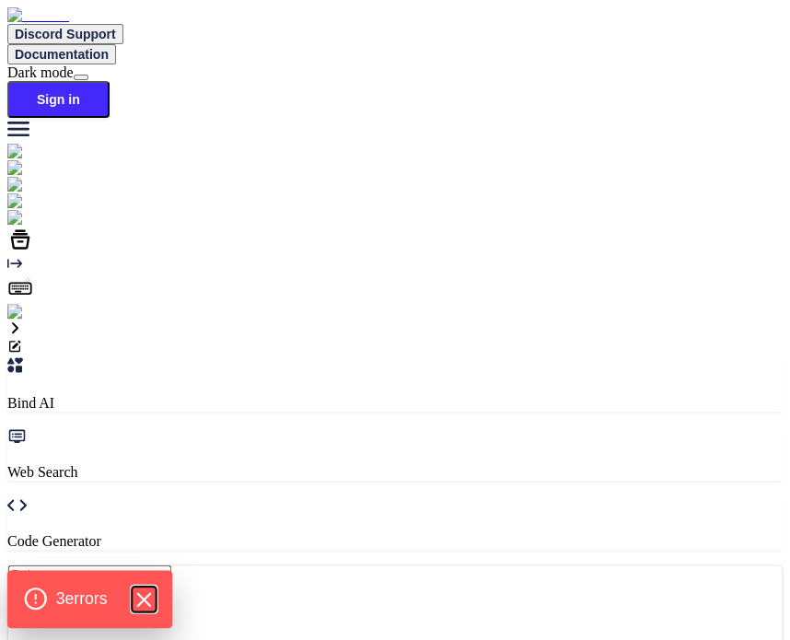
click at [143, 596] on icon "Hide Errors" at bounding box center [144, 599] width 24 height 24
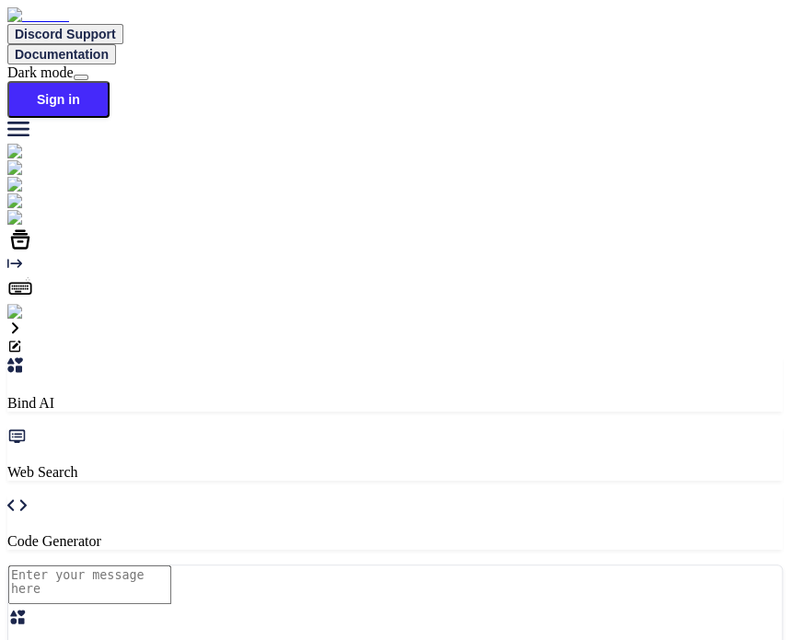
click at [116, 32] on span "Discord Support" at bounding box center [65, 34] width 101 height 15
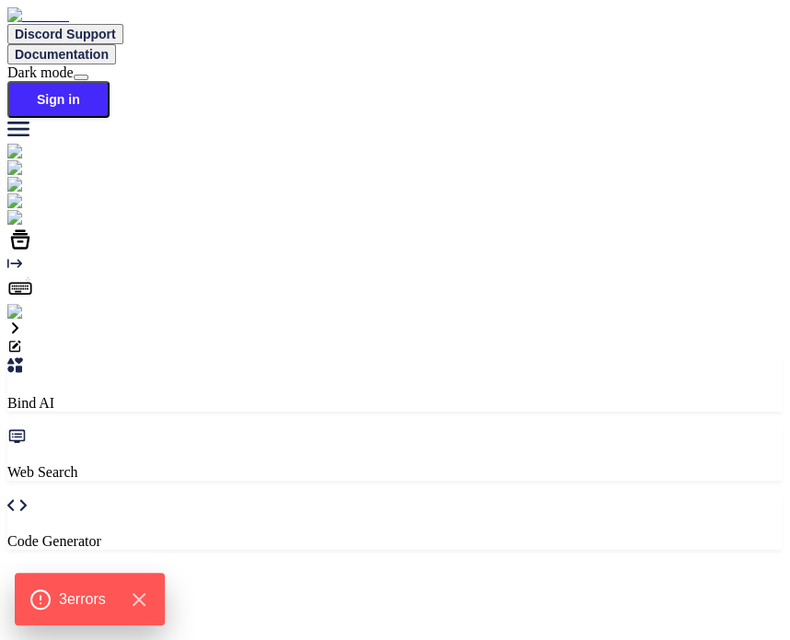
type textarea "x"
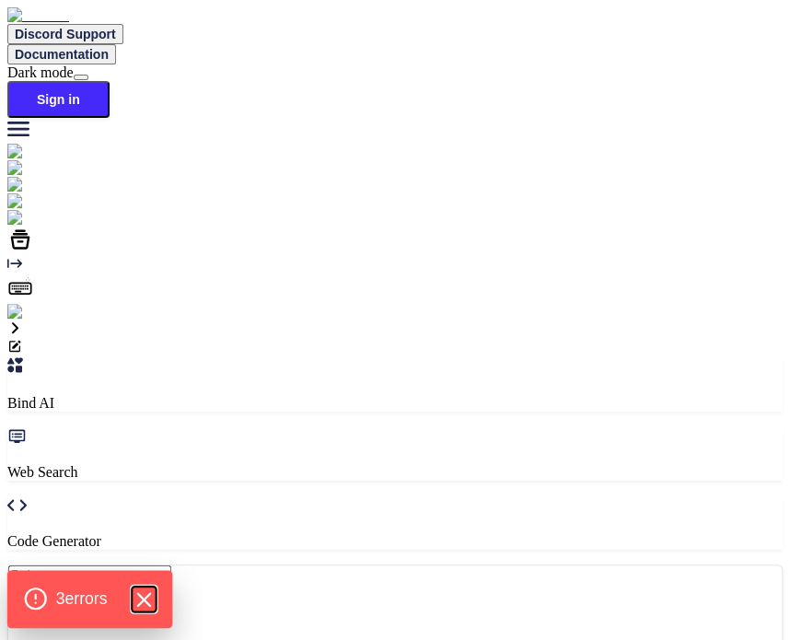
click at [149, 593] on icon "Hide Errors" at bounding box center [143, 599] width 12 height 12
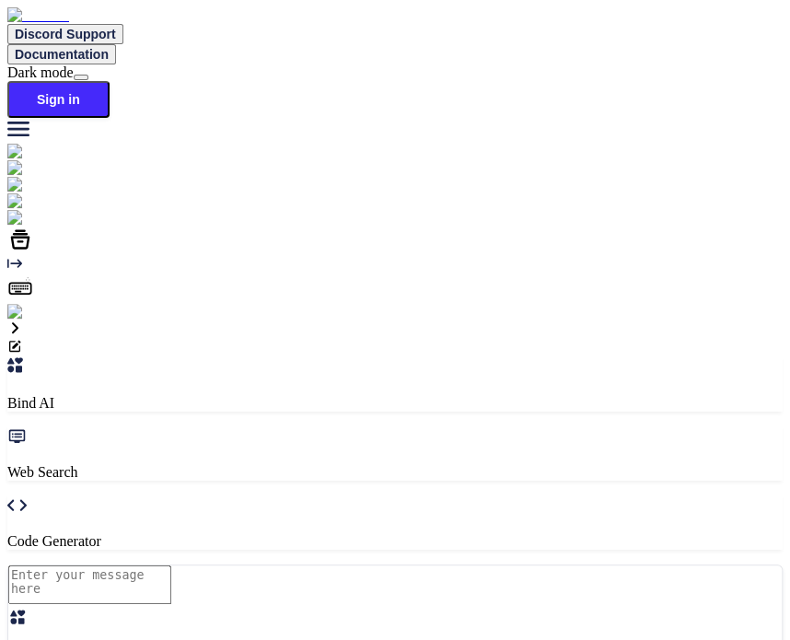
click at [116, 27] on span "Discord Support" at bounding box center [65, 34] width 101 height 15
click at [116, 33] on span "Discord Support" at bounding box center [65, 34] width 101 height 15
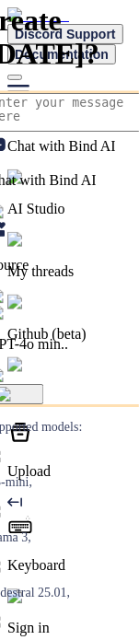
type textarea "x"
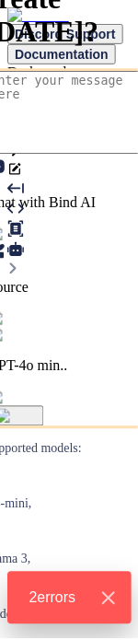
type textarea "x"
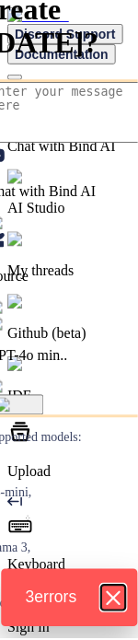
click at [118, 587] on icon "Hide Errors" at bounding box center [112, 599] width 24 height 24
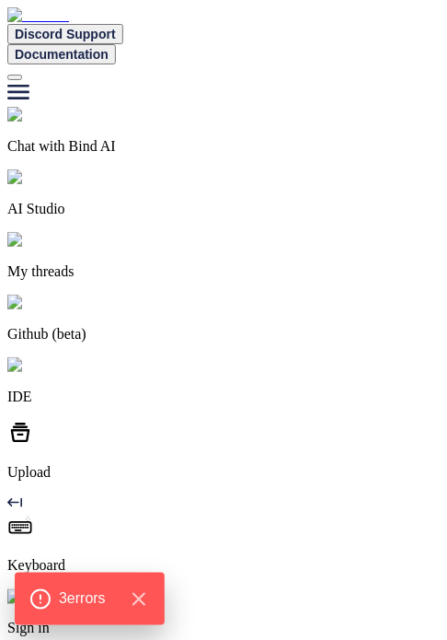
type textarea "x"
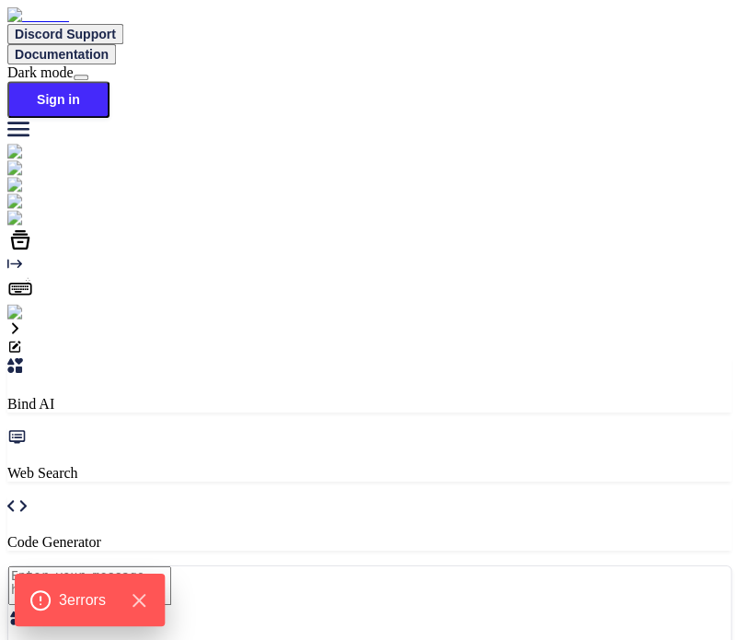
type textarea "x"
click at [116, 31] on span "Discord Support" at bounding box center [65, 34] width 101 height 15
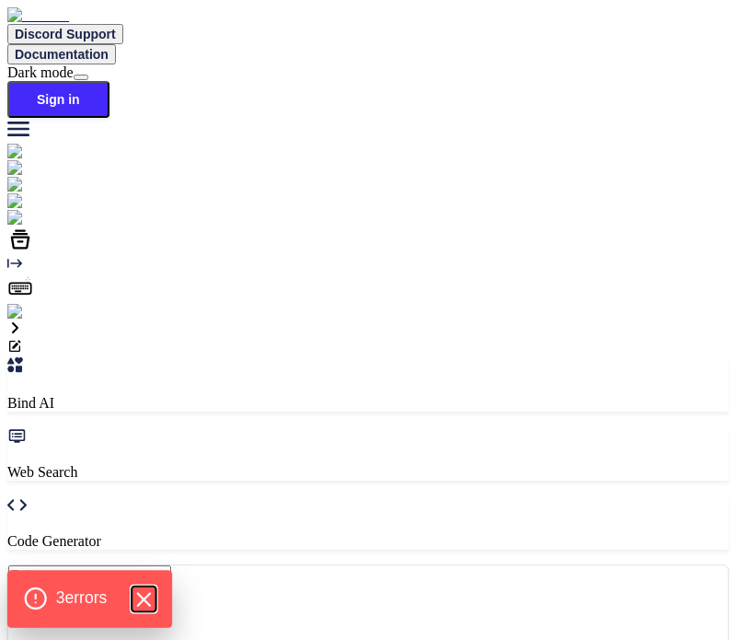
click at [149, 589] on icon "Hide Errors" at bounding box center [144, 599] width 24 height 24
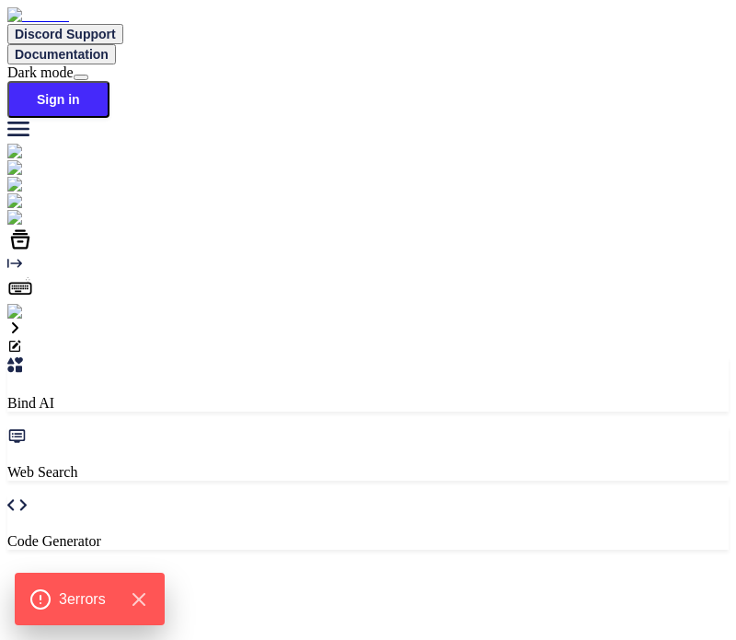
type textarea "x"
click at [116, 29] on span "Discord Support" at bounding box center [65, 34] width 101 height 15
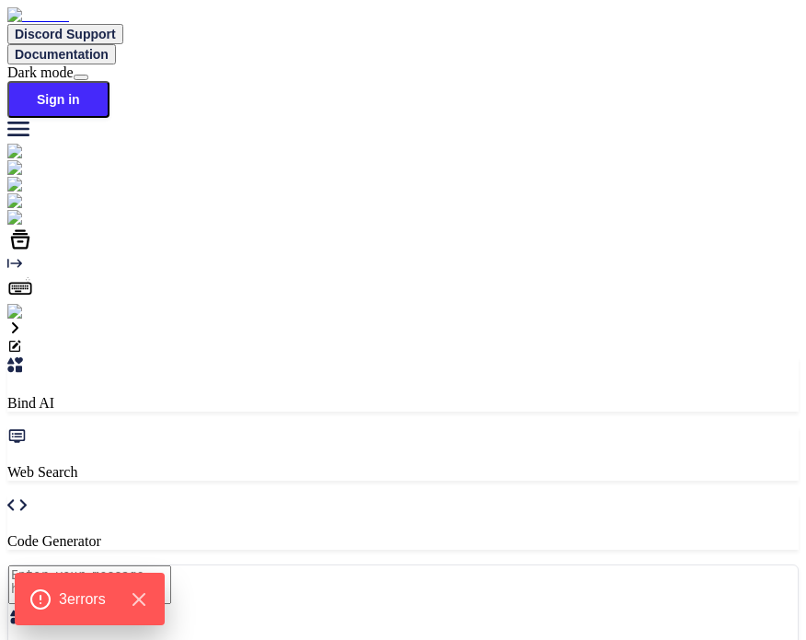
type textarea "x"
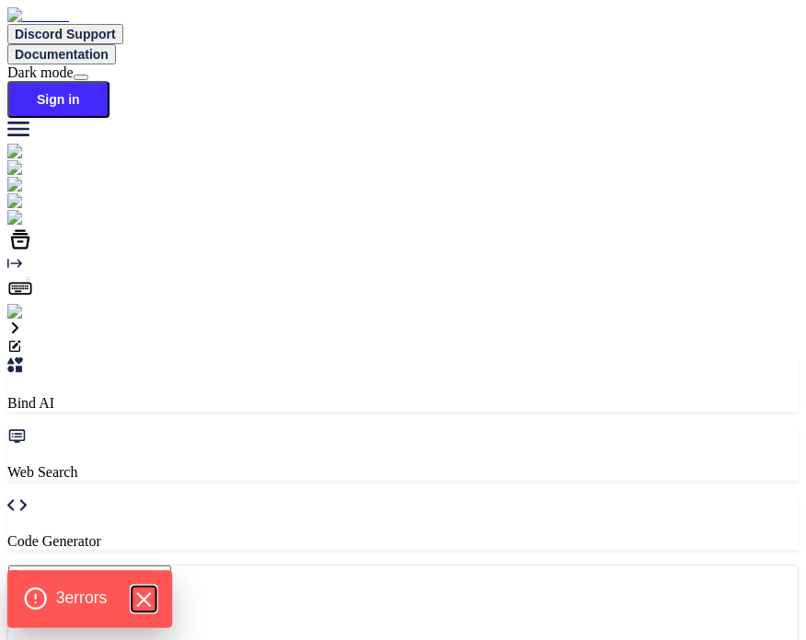
click at [149, 600] on icon "Hide Errors" at bounding box center [143, 599] width 12 height 12
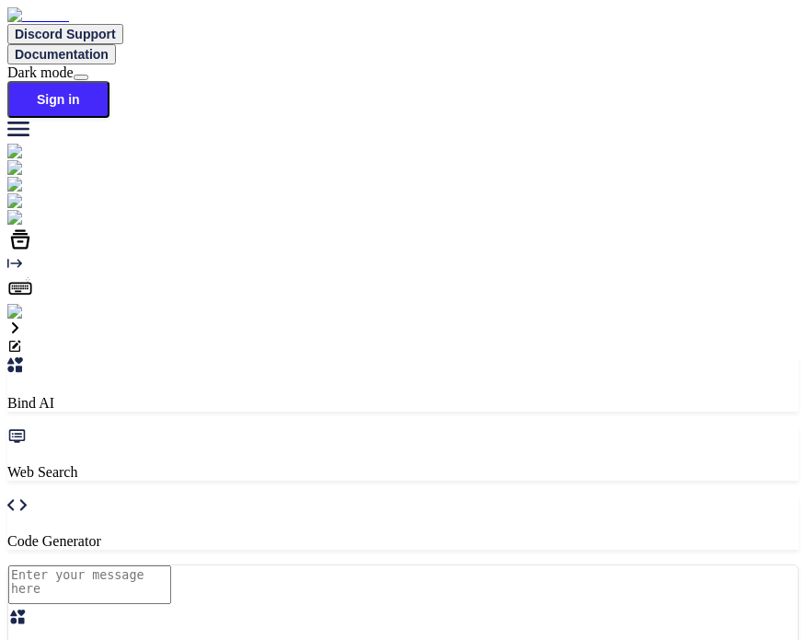
click at [23, 320] on img at bounding box center [32, 312] width 51 height 17
type input "[EMAIL_ADDRESS][DOMAIN_NAME]"
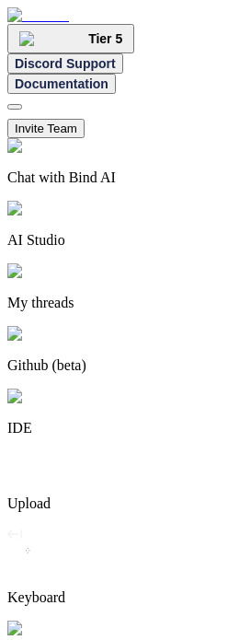
type textarea "x"
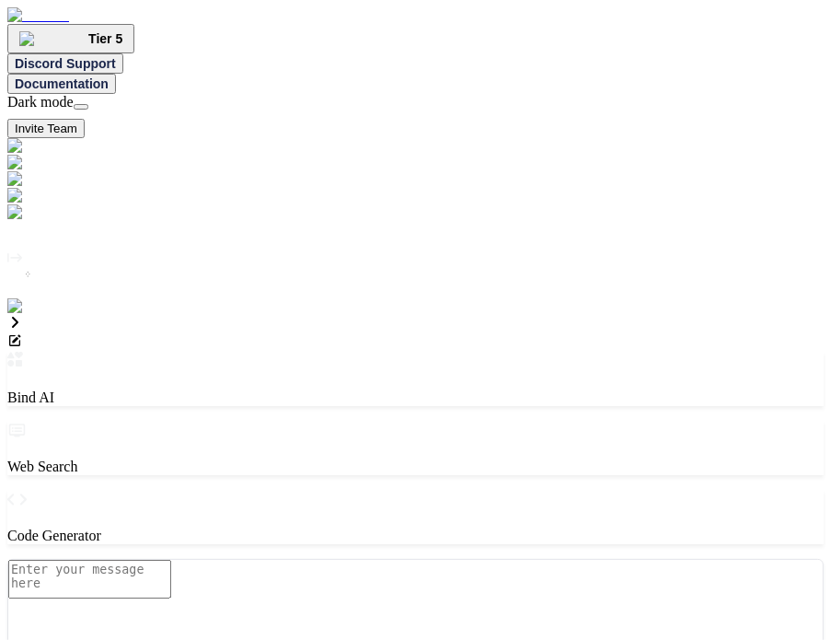
click at [235, 53] on div "Discord Support Documentation Dark mode Invite Team Created with Pixso." at bounding box center [415, 95] width 817 height 85
click at [116, 56] on span "Discord Support" at bounding box center [65, 63] width 101 height 15
click at [22, 315] on icon at bounding box center [14, 322] width 15 height 15
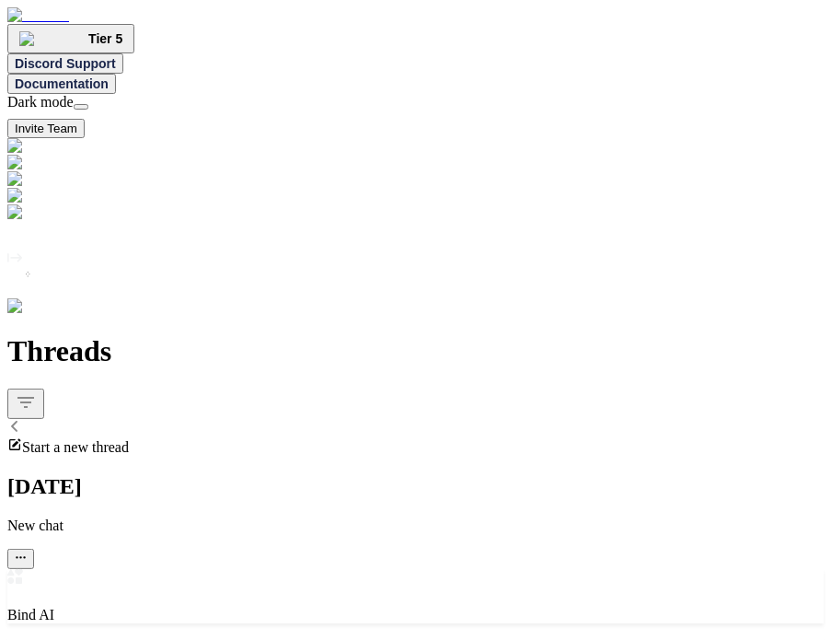
click at [129, 439] on span "Start a new thread" at bounding box center [75, 447] width 107 height 16
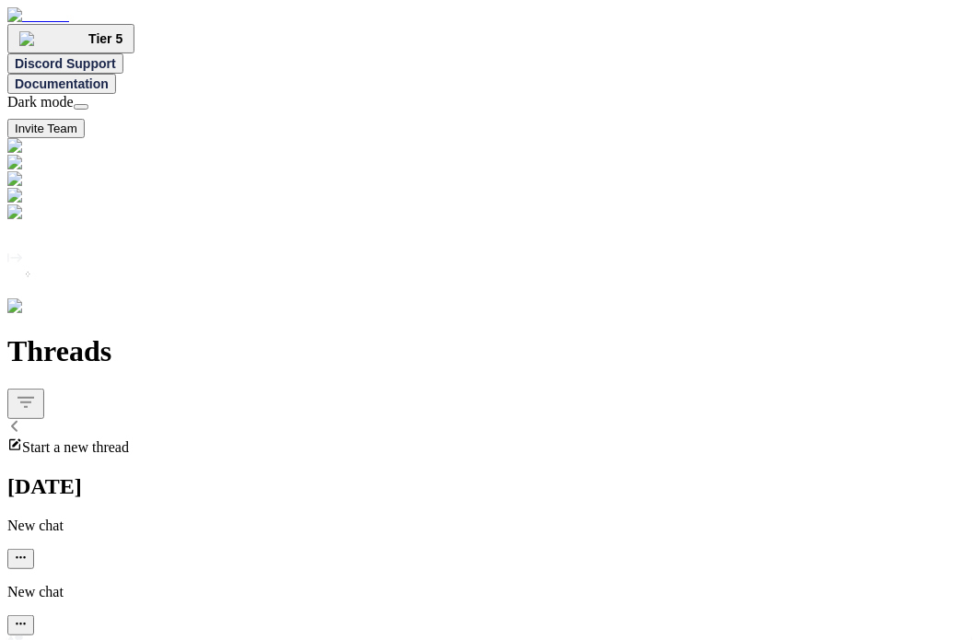
type textarea "x"
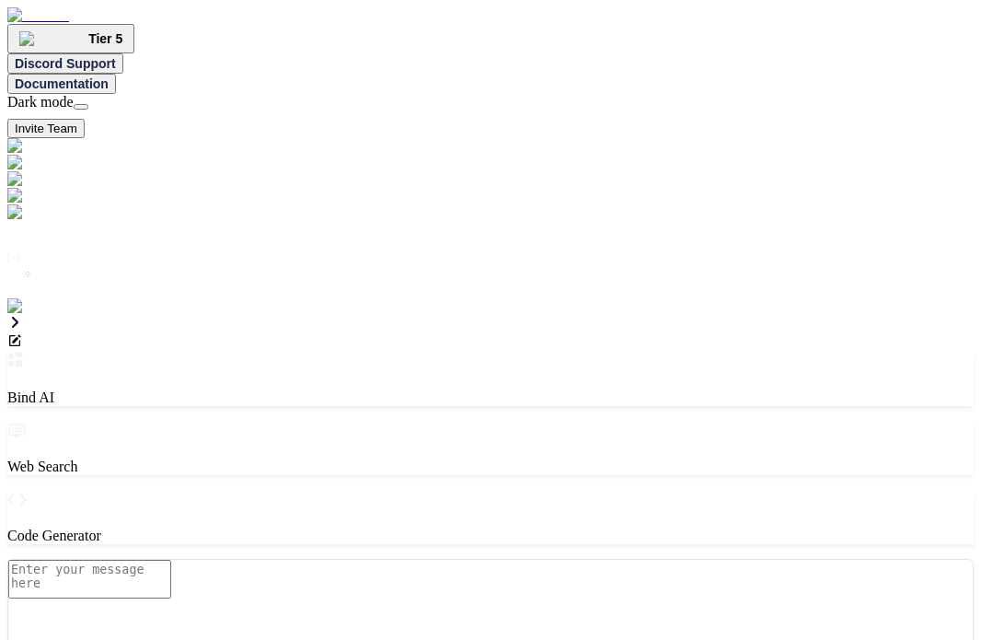
type textarea "x"
